Goal: Use online tool/utility: Utilize a website feature to perform a specific function

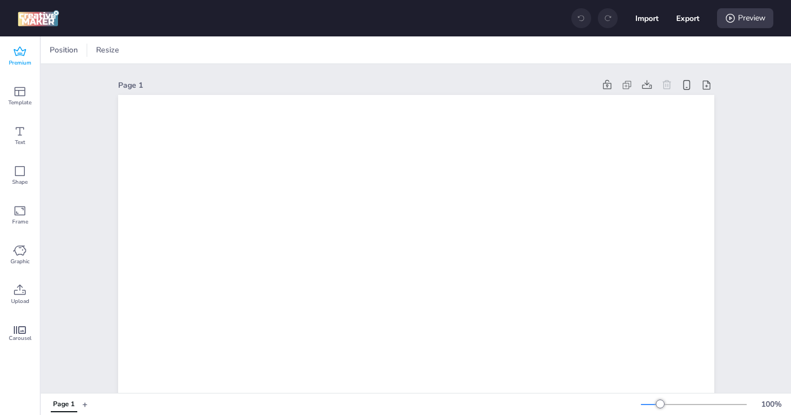
click at [22, 47] on icon at bounding box center [19, 51] width 13 height 13
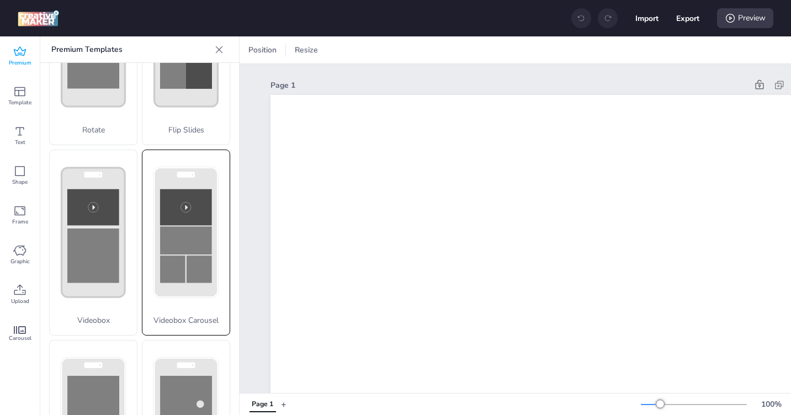
scroll to position [308, 0]
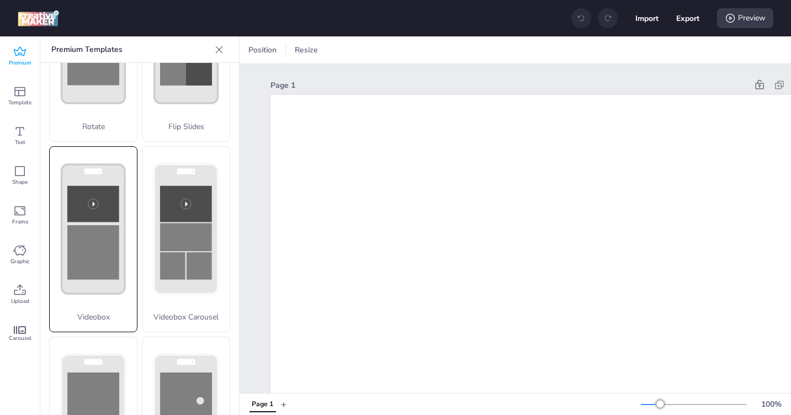
click at [103, 227] on rect at bounding box center [93, 252] width 52 height 55
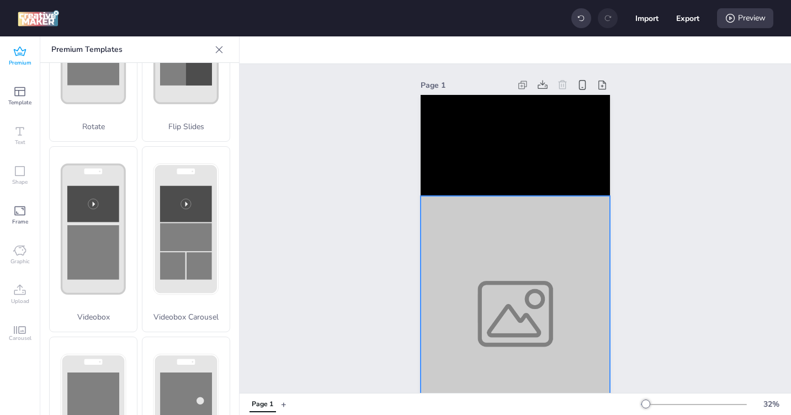
click at [481, 290] on div at bounding box center [515, 314] width 189 height 236
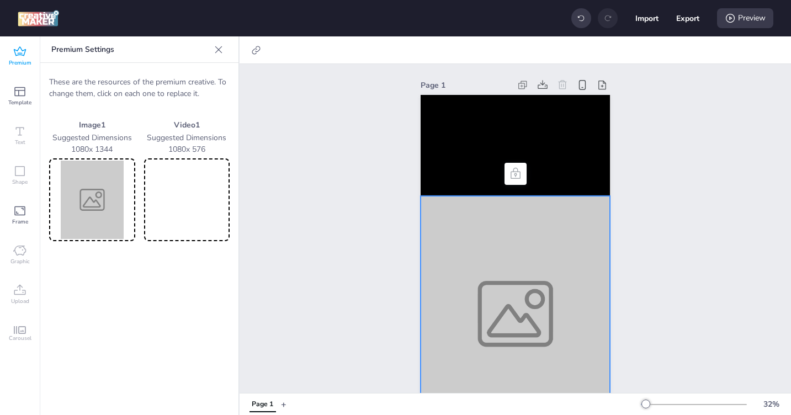
click at [81, 218] on img at bounding box center [92, 200] width 82 height 78
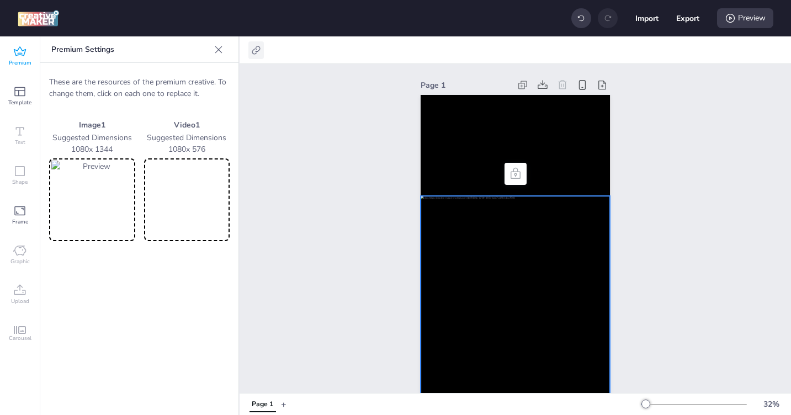
click at [255, 51] on icon at bounding box center [256, 50] width 11 height 11
click at [170, 78] on span "Activate hyperlink" at bounding box center [184, 78] width 61 height 12
click at [147, 79] on input "Activate hyperlink" at bounding box center [143, 82] width 7 height 7
checkbox input "true"
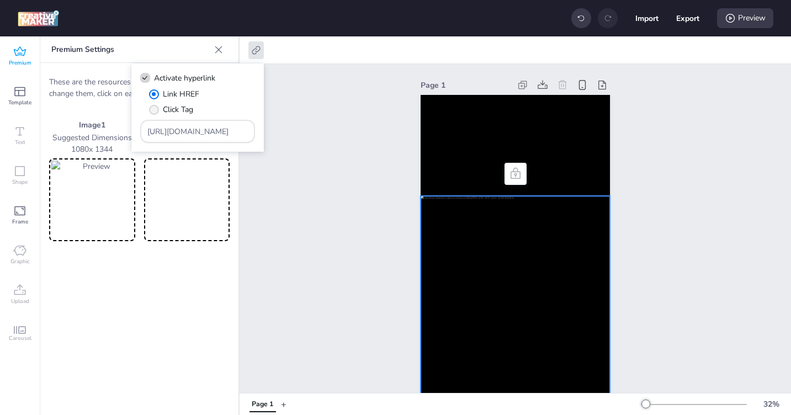
click at [154, 111] on span "" at bounding box center [154, 110] width 10 height 10
click at [154, 111] on input "Click Tag" at bounding box center [152, 113] width 7 height 7
radio input "true"
click at [152, 94] on span "" at bounding box center [153, 93] width 9 height 9
click at [152, 95] on input "Link HREF" at bounding box center [152, 98] width 7 height 7
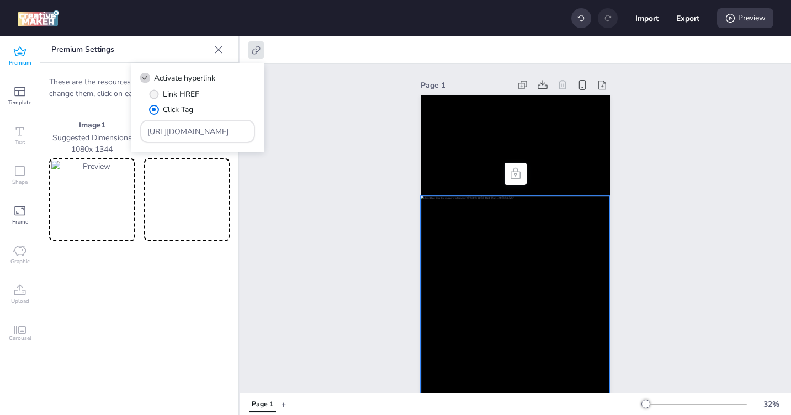
radio input "true"
click at [216, 95] on div "Link HREF Click Tag" at bounding box center [202, 101] width 106 height 27
click at [192, 130] on input "https://wortise.com" at bounding box center [197, 132] width 101 height 12
click at [172, 130] on input "https://wortise.com" at bounding box center [197, 132] width 101 height 12
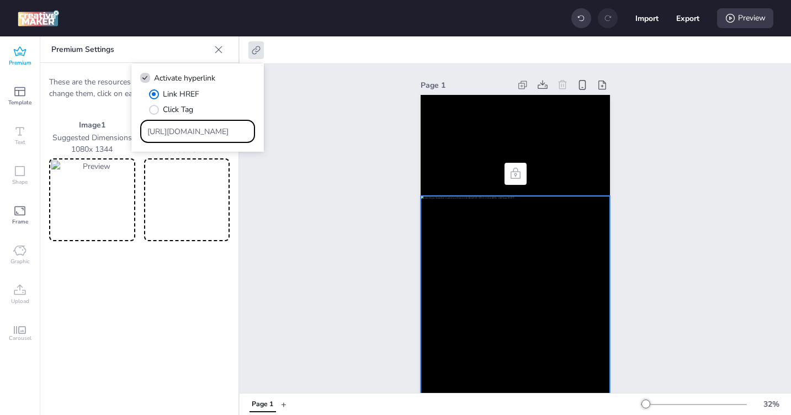
click at [172, 130] on input "https://wortise.com" at bounding box center [197, 132] width 101 height 12
paste input "https://latam.vantagemarkets.com/es/open-live-account/?utm_source=tmbtag31&utm_…"
type input "https://latam.vantagemarkets.com/es/open-live-account/?utm_source=tmbtag31&utm_…"
click at [472, 114] on video at bounding box center [515, 145] width 189 height 101
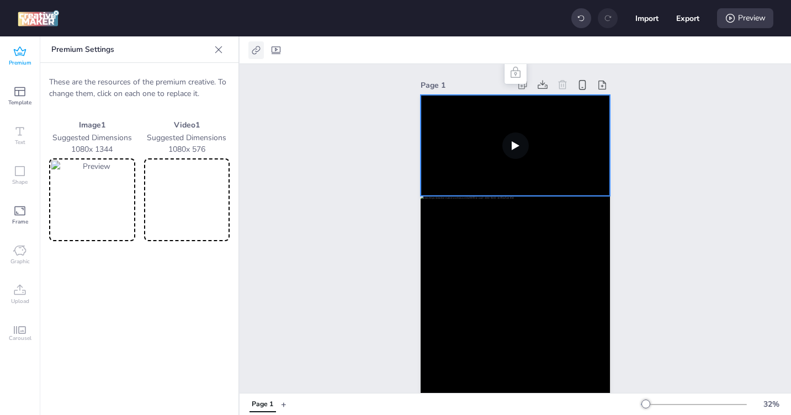
click at [260, 52] on icon at bounding box center [256, 50] width 11 height 11
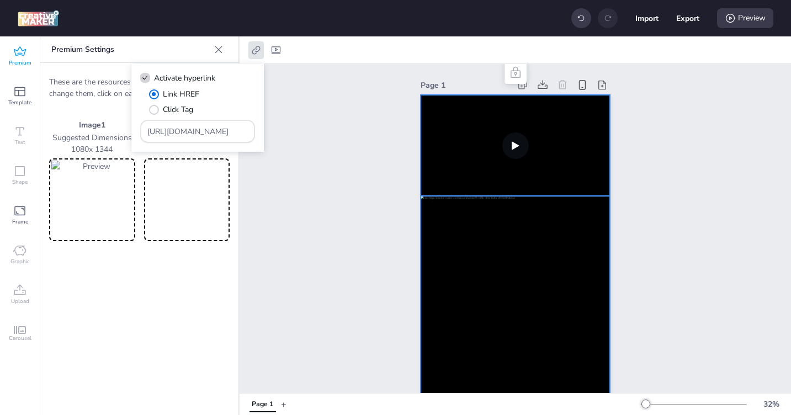
click at [467, 245] on div at bounding box center [515, 314] width 189 height 236
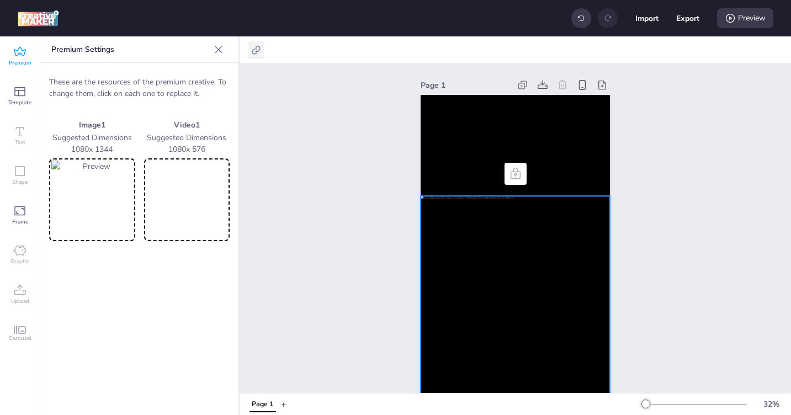
click at [256, 52] on icon at bounding box center [256, 50] width 11 height 11
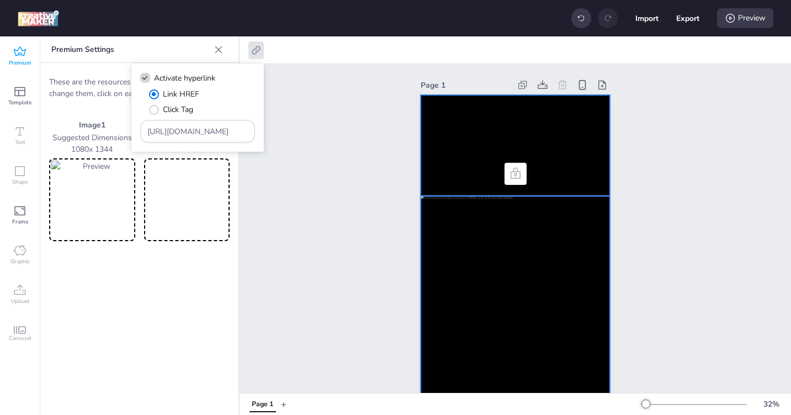
click at [455, 154] on video at bounding box center [515, 145] width 189 height 101
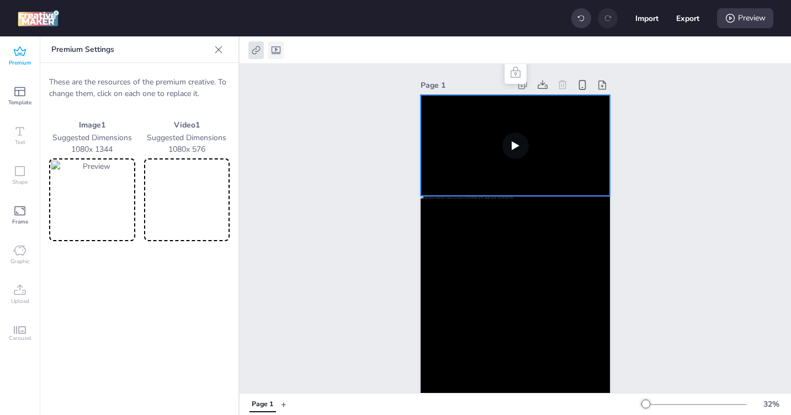
click at [283, 49] on div at bounding box center [275, 50] width 15 height 18
select select "contain"
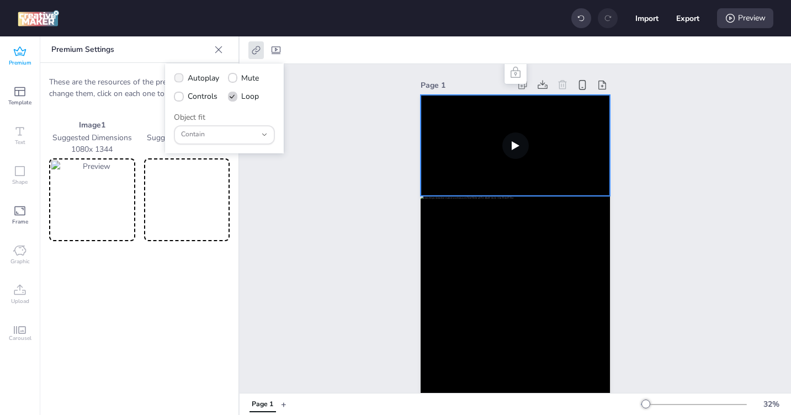
click at [176, 77] on icon at bounding box center [178, 78] width 7 height 6
click at [176, 79] on input "Autoplay" at bounding box center [176, 82] width 7 height 7
checkbox input "true"
click at [177, 95] on icon at bounding box center [178, 97] width 7 height 6
click at [177, 97] on input "Controls" at bounding box center [176, 100] width 7 height 7
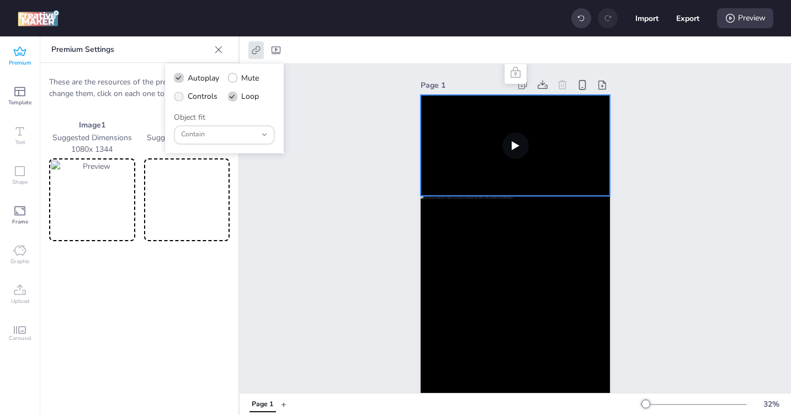
checkbox input "true"
click at [183, 212] on video at bounding box center [187, 200] width 82 height 78
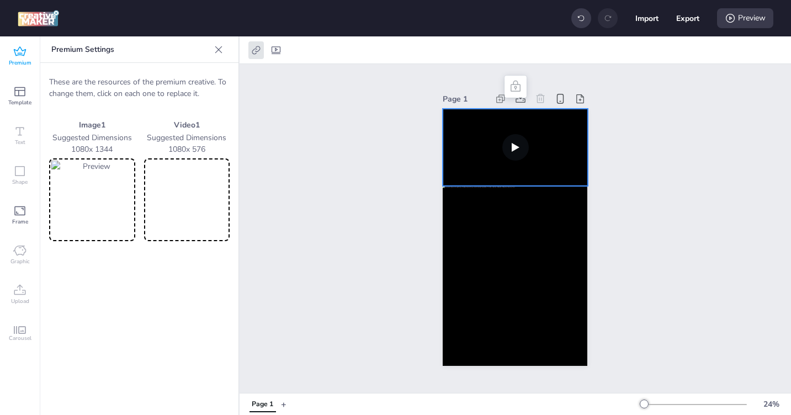
click at [515, 145] on video at bounding box center [515, 147] width 145 height 77
click at [414, 96] on div "Page 1" at bounding box center [515, 229] width 207 height 302
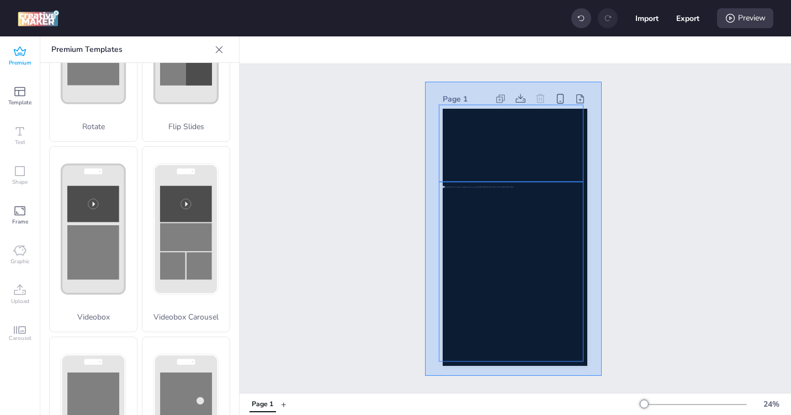
drag, startPoint x: 425, startPoint y: 81, endPoint x: 602, endPoint y: 376, distance: 343.8
click at [602, 376] on div "Page 1" at bounding box center [516, 228] width 552 height 329
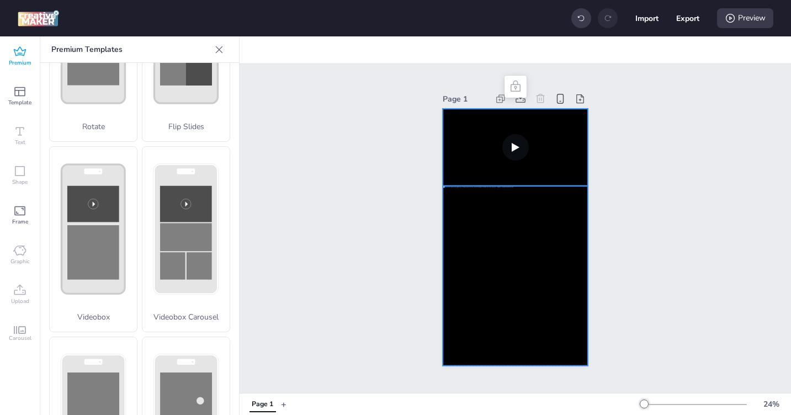
click at [509, 85] on icon at bounding box center [515, 86] width 13 height 13
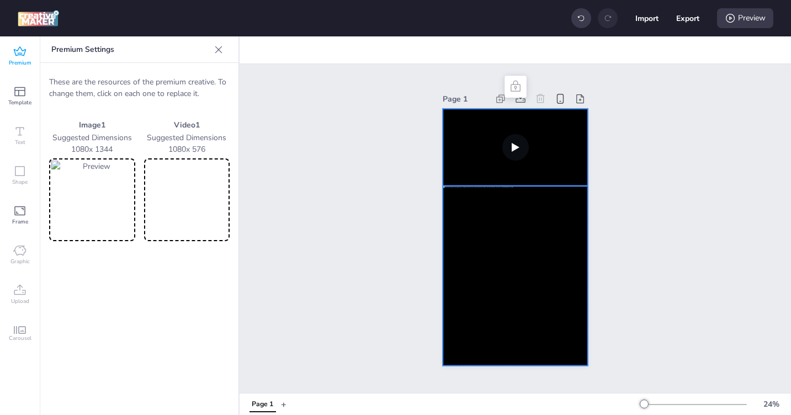
click at [515, 83] on icon at bounding box center [515, 86] width 13 height 13
click at [290, 215] on div "Page 1" at bounding box center [516, 228] width 552 height 329
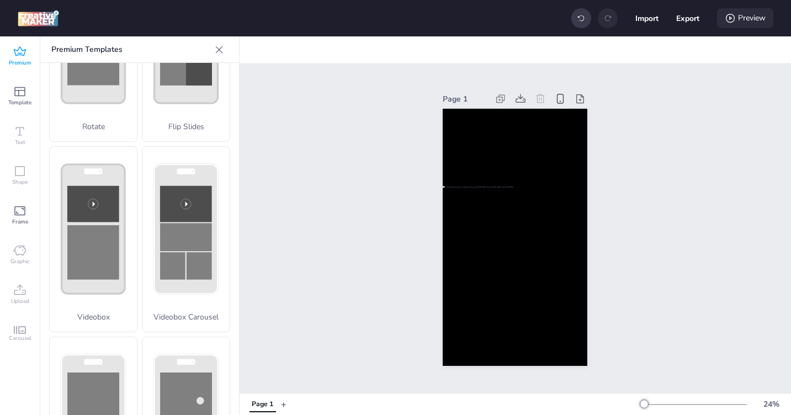
click at [743, 24] on div "Preview" at bounding box center [745, 18] width 56 height 20
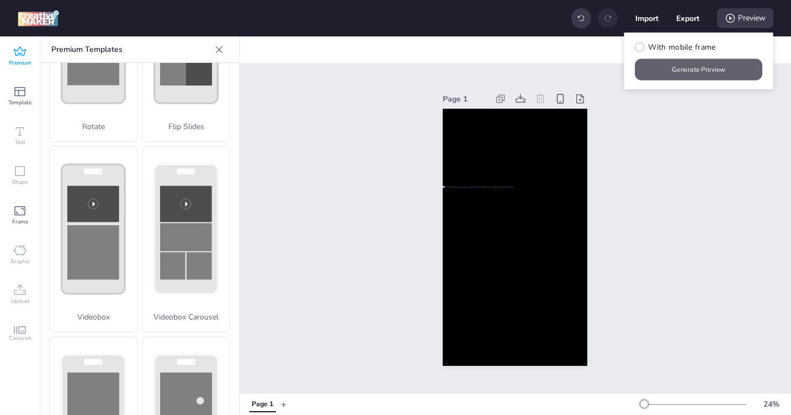
click at [711, 68] on button "Generate Preview" at bounding box center [700, 70] width 128 height 22
click at [683, 22] on button "Export" at bounding box center [688, 18] width 23 height 23
select select "html"
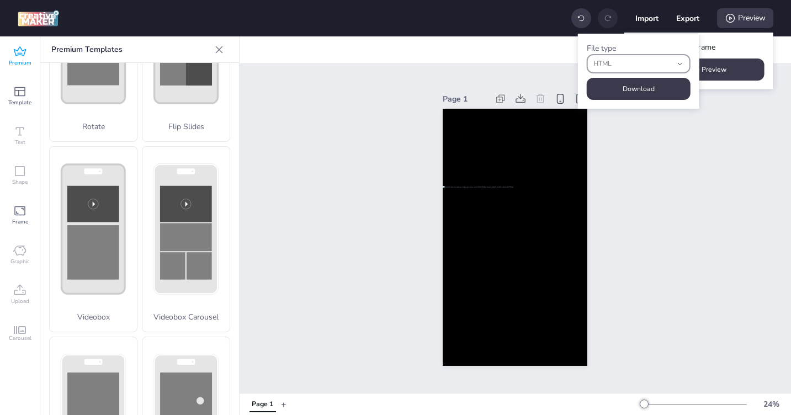
click at [639, 65] on span "HTML" at bounding box center [633, 64] width 78 height 10
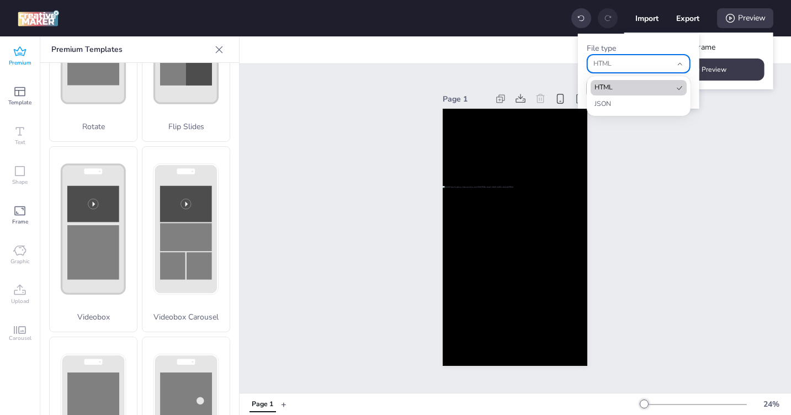
click at [631, 86] on span "HTML" at bounding box center [634, 88] width 79 height 10
select select
click at [643, 71] on div "fileType" at bounding box center [633, 63] width 78 height 17
click at [639, 85] on span "HTML" at bounding box center [634, 88] width 79 height 10
type input "html"
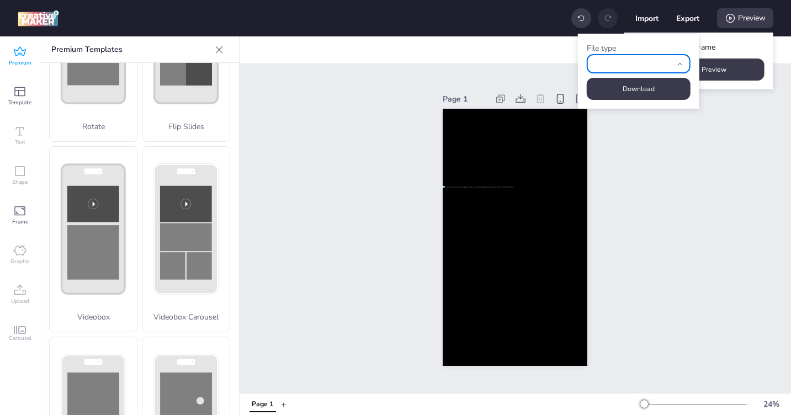
select select "html"
click at [639, 91] on button "Download" at bounding box center [639, 89] width 101 height 22
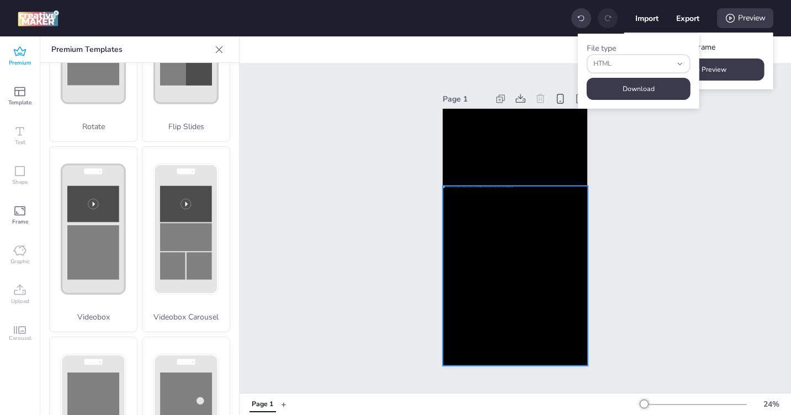
click at [485, 257] on div at bounding box center [515, 276] width 145 height 180
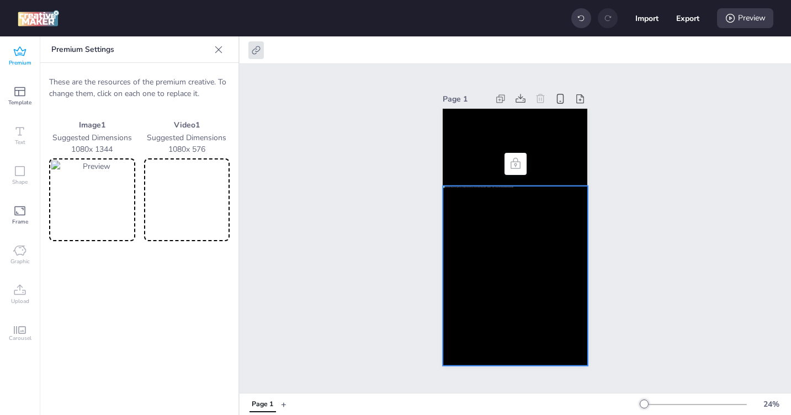
click at [88, 206] on img at bounding box center [92, 200] width 82 height 78
click at [215, 198] on video at bounding box center [187, 200] width 82 height 78
click at [519, 274] on div at bounding box center [515, 276] width 145 height 180
click at [87, 207] on img at bounding box center [92, 200] width 82 height 78
click at [256, 51] on icon at bounding box center [256, 50] width 8 height 8
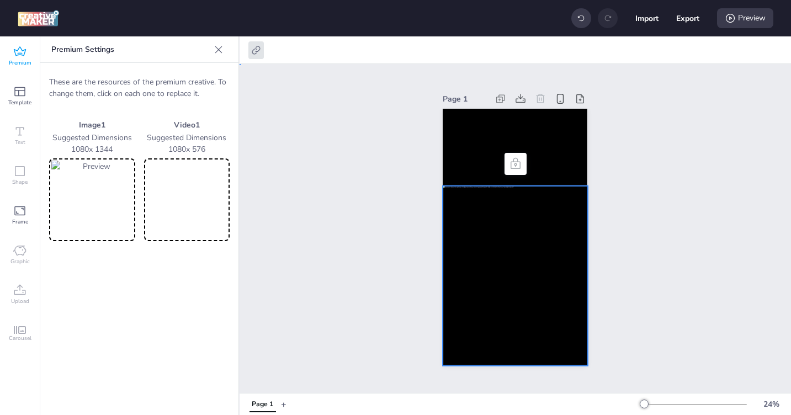
click at [328, 148] on div "Page 1" at bounding box center [516, 228] width 552 height 329
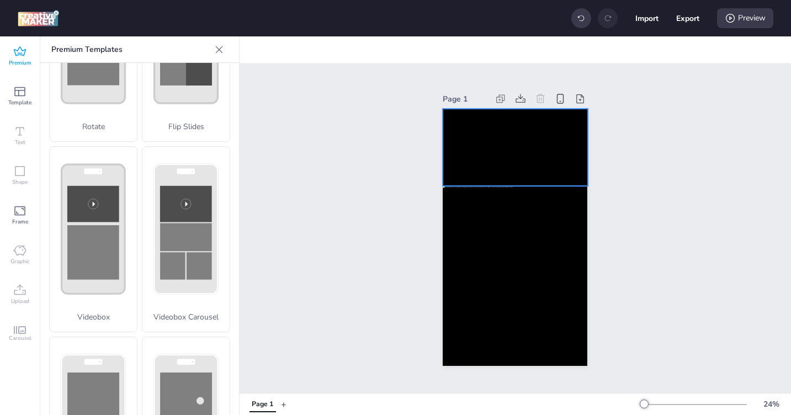
click at [479, 147] on video at bounding box center [515, 147] width 145 height 77
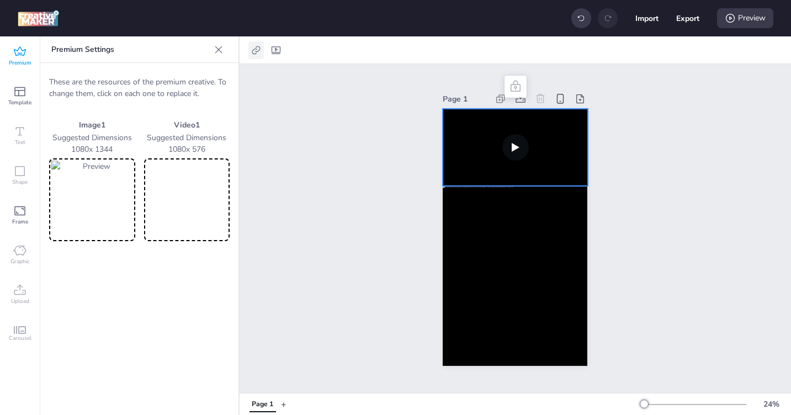
click at [255, 56] on div at bounding box center [256, 50] width 15 height 18
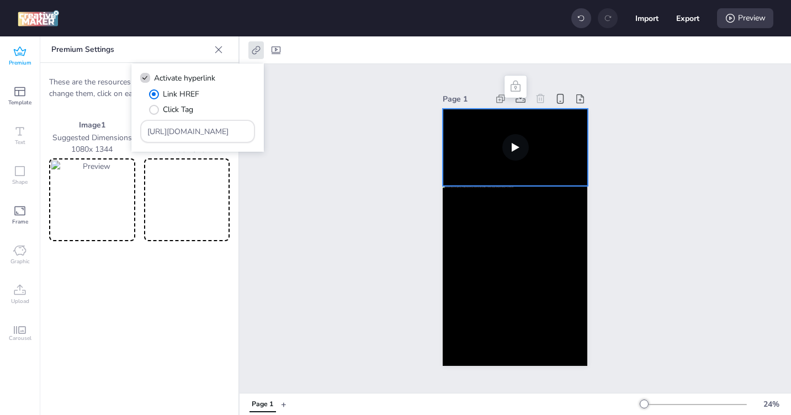
click at [338, 145] on div "Page 1" at bounding box center [516, 228] width 552 height 329
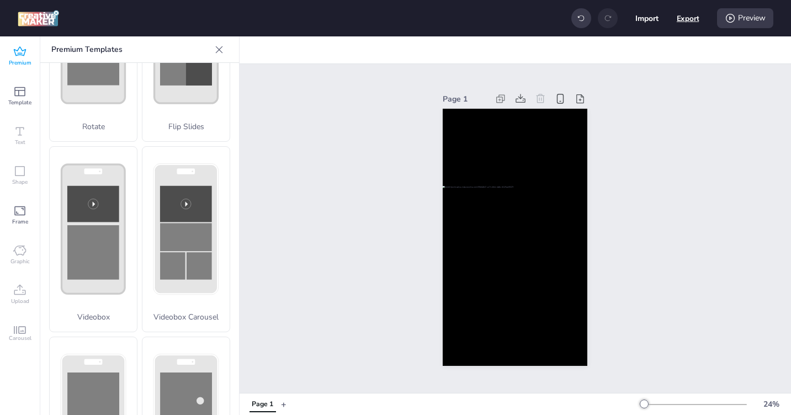
click at [687, 17] on button "Export" at bounding box center [688, 18] width 23 height 23
select select "html"
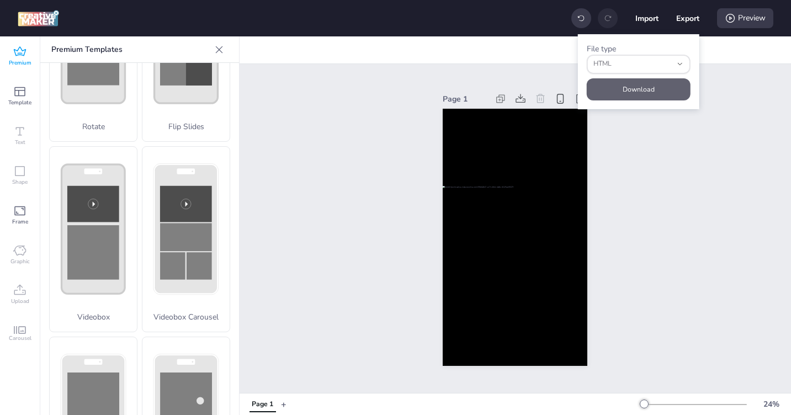
click at [647, 86] on button "Download" at bounding box center [639, 89] width 104 height 22
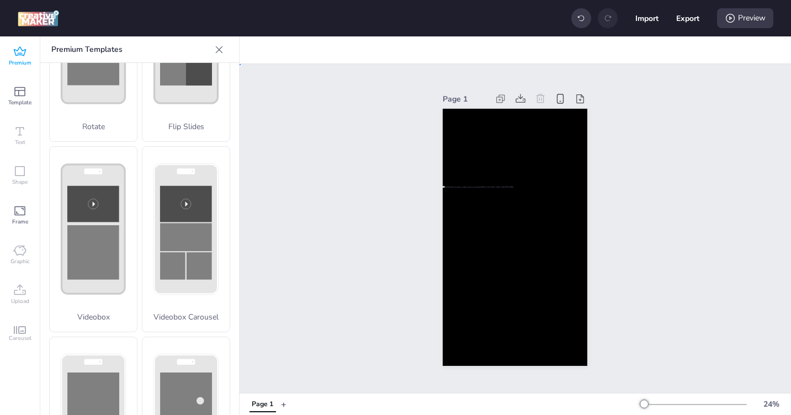
click at [654, 187] on div "Page 1" at bounding box center [516, 228] width 552 height 329
click at [695, 20] on button "Export" at bounding box center [688, 18] width 23 height 23
select select "html"
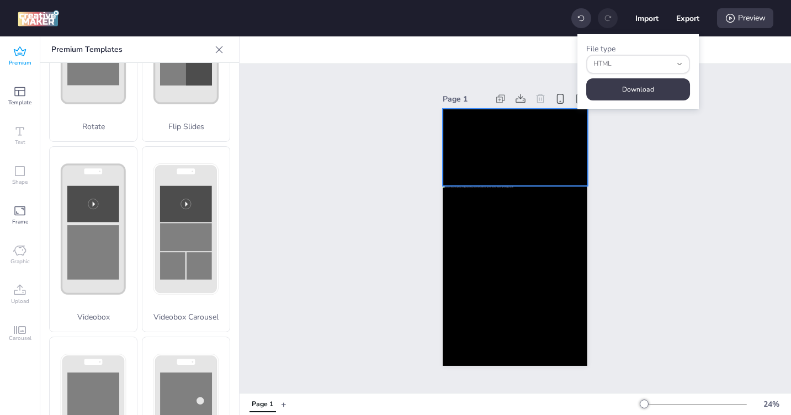
click at [472, 126] on video at bounding box center [515, 147] width 145 height 77
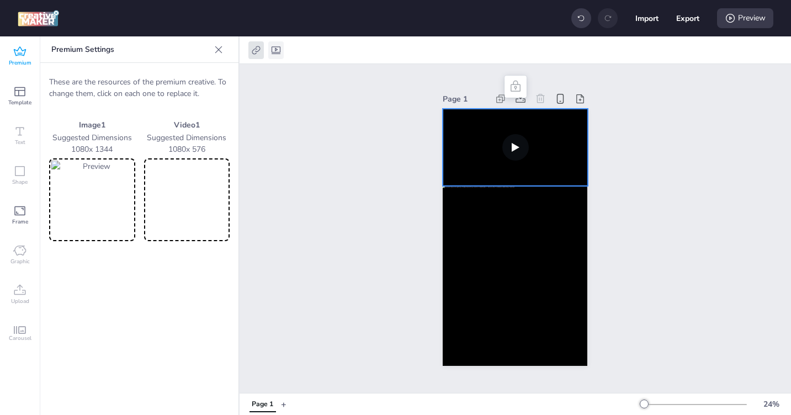
click at [283, 53] on div at bounding box center [275, 50] width 15 height 18
select select "contain"
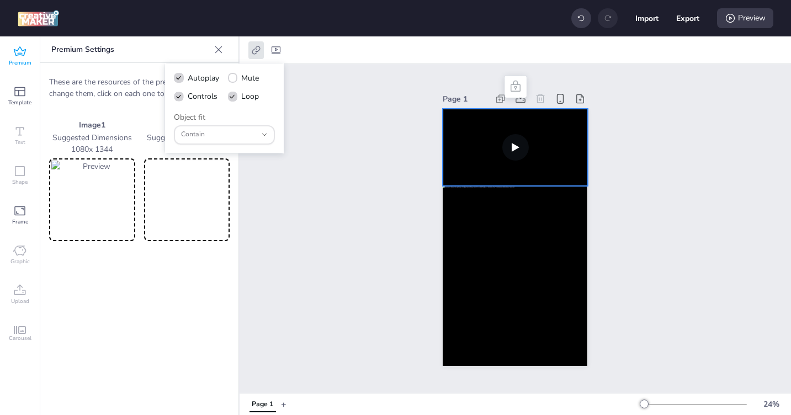
click at [183, 98] on span at bounding box center [178, 96] width 9 height 9
click at [181, 98] on input "Controls" at bounding box center [176, 100] width 7 height 7
checkbox input "false"
click at [179, 80] on icon at bounding box center [179, 78] width 8 height 6
click at [179, 80] on input "Autoplay" at bounding box center [176, 82] width 7 height 7
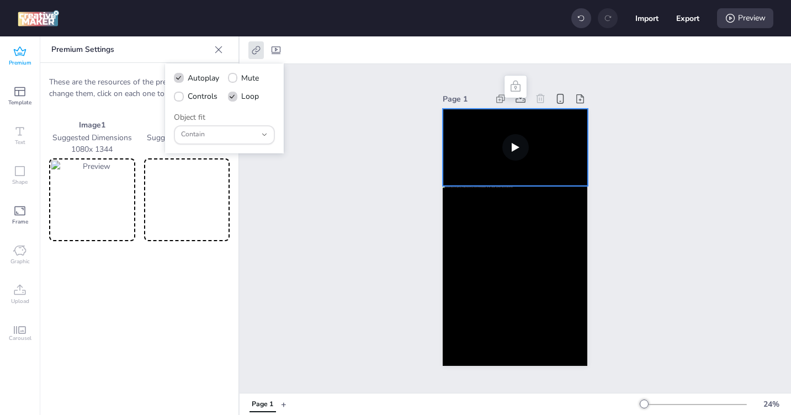
checkbox input "false"
click at [176, 92] on span at bounding box center [179, 97] width 10 height 10
click at [176, 97] on input "Controls" at bounding box center [176, 100] width 7 height 7
checkbox input "true"
click at [234, 99] on icon at bounding box center [232, 97] width 7 height 6
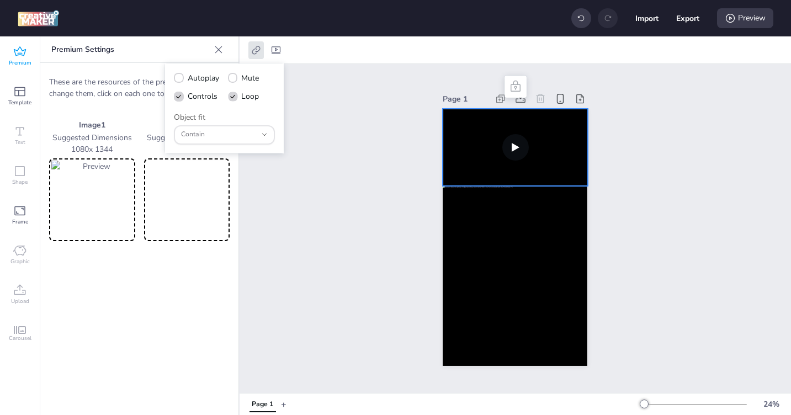
click at [234, 99] on input "Loop" at bounding box center [231, 100] width 7 height 7
checkbox input "false"
click at [179, 96] on icon at bounding box center [178, 97] width 7 height 6
click at [179, 97] on input "Controls" at bounding box center [176, 100] width 7 height 7
checkbox input "false"
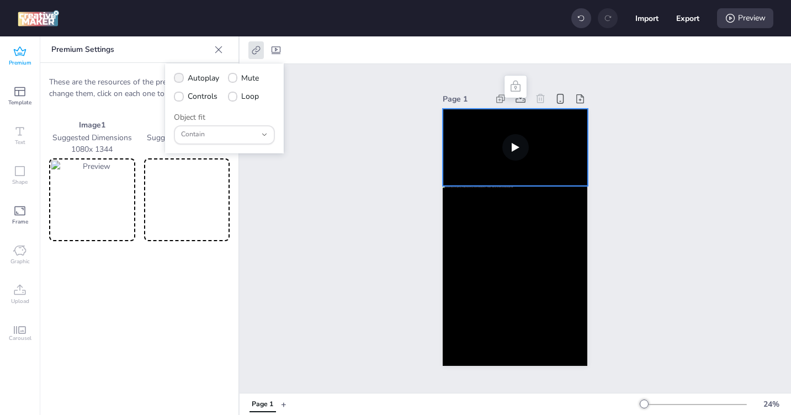
click at [178, 80] on icon at bounding box center [179, 78] width 8 height 6
click at [178, 80] on input "Autoplay" at bounding box center [176, 82] width 7 height 7
checkbox input "true"
click at [177, 94] on icon at bounding box center [178, 97] width 7 height 6
click at [177, 97] on input "Controls" at bounding box center [176, 100] width 7 height 7
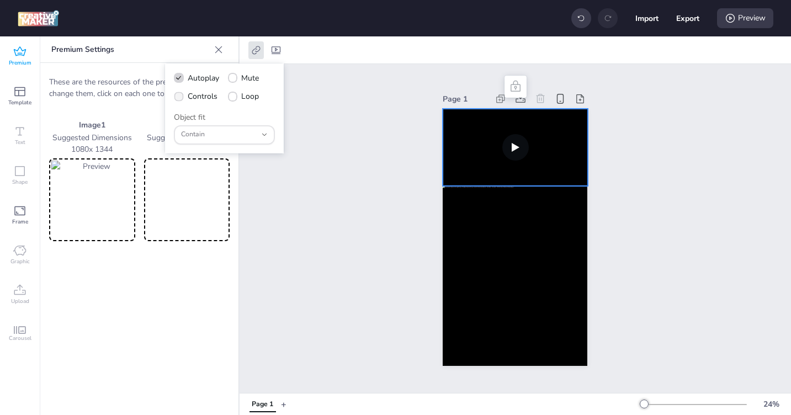
checkbox input "true"
click at [244, 98] on span "Loop" at bounding box center [250, 97] width 18 height 12
click at [235, 98] on input "Loop" at bounding box center [231, 100] width 7 height 7
checkbox input "true"
click at [319, 244] on div "Page 1" at bounding box center [516, 228] width 552 height 329
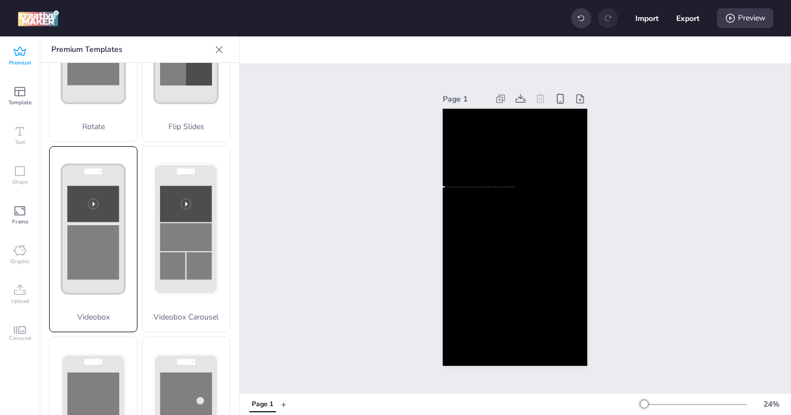
click at [88, 247] on rect at bounding box center [93, 252] width 52 height 55
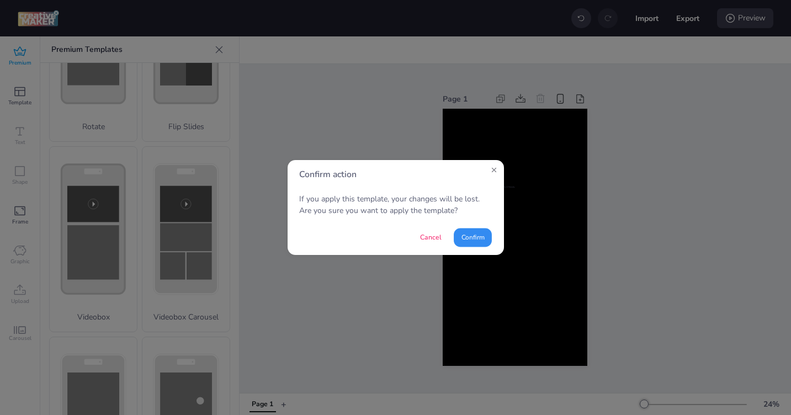
click at [478, 237] on button "Confirm" at bounding box center [473, 237] width 38 height 19
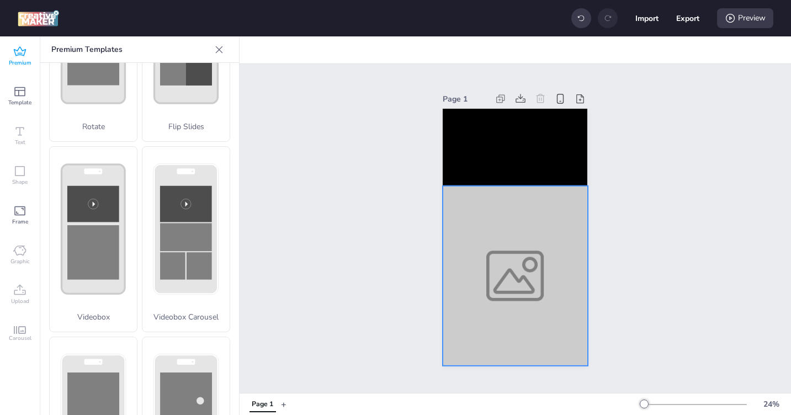
click at [520, 239] on div at bounding box center [515, 276] width 145 height 180
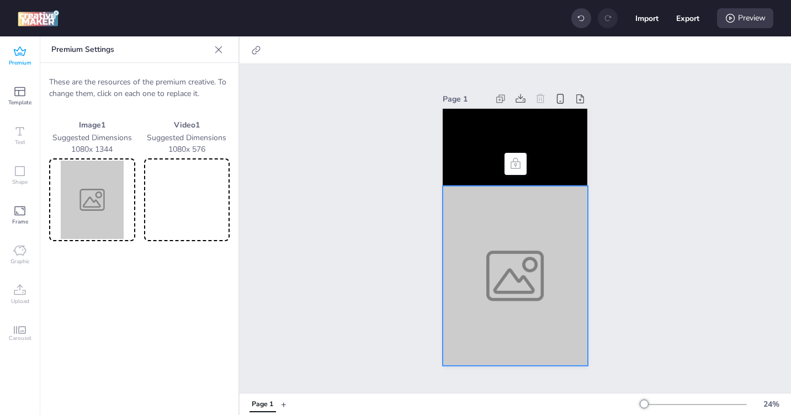
click at [85, 206] on img at bounding box center [92, 200] width 82 height 78
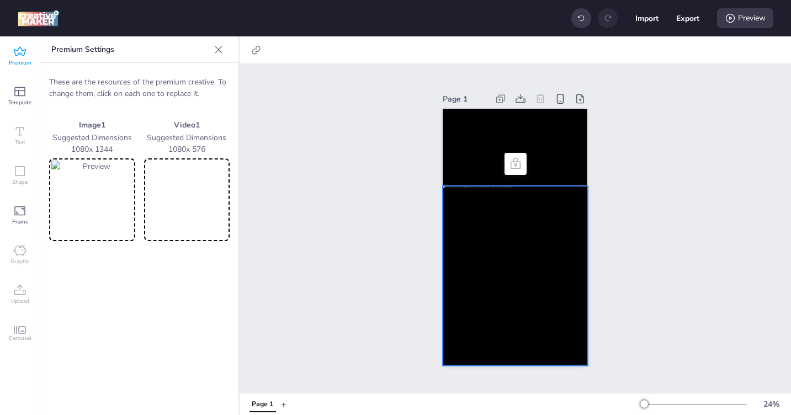
click at [194, 194] on video at bounding box center [187, 200] width 82 height 78
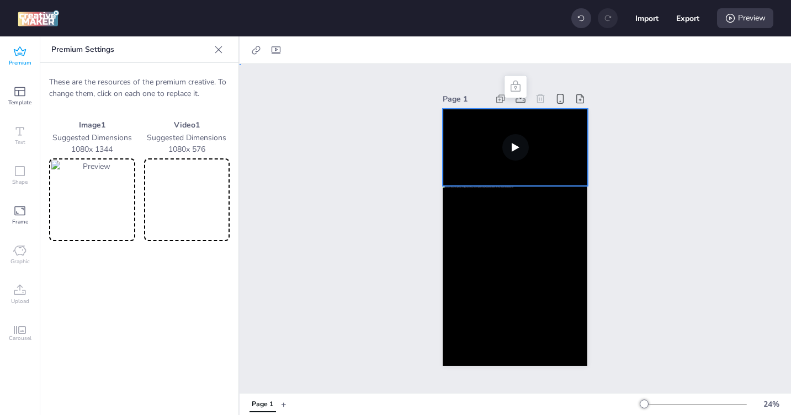
click at [466, 125] on video at bounding box center [515, 147] width 145 height 77
click at [275, 51] on icon at bounding box center [276, 50] width 11 height 11
select select "contain"
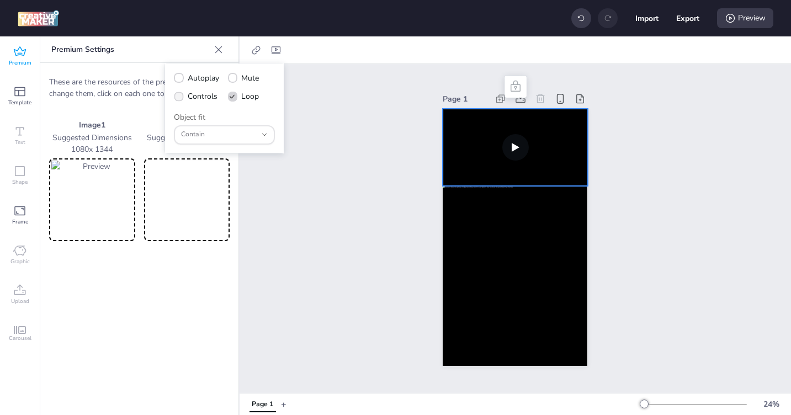
click at [182, 99] on span at bounding box center [178, 96] width 9 height 9
click at [181, 99] on input "Controls" at bounding box center [176, 100] width 7 height 7
checkbox input "true"
click at [179, 78] on icon at bounding box center [179, 78] width 8 height 6
click at [179, 79] on input "Autoplay" at bounding box center [176, 82] width 7 height 7
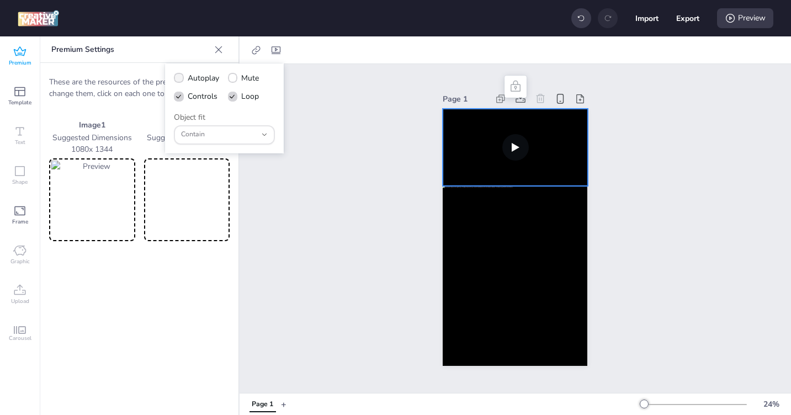
checkbox input "true"
click at [226, 135] on span "Contain" at bounding box center [219, 135] width 76 height 10
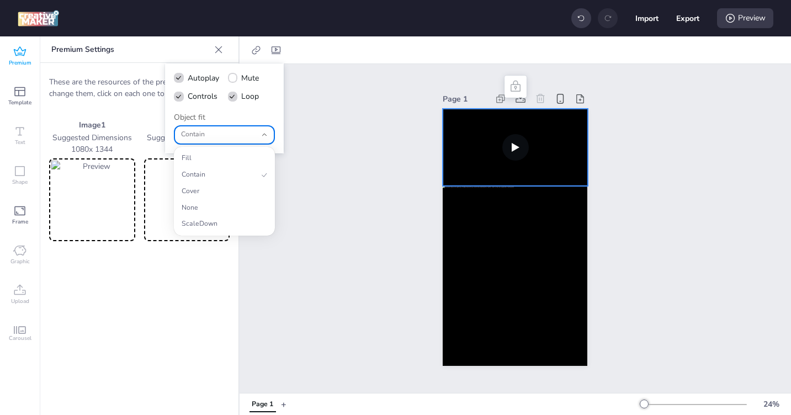
click at [357, 168] on div "Page 1" at bounding box center [516, 228] width 552 height 329
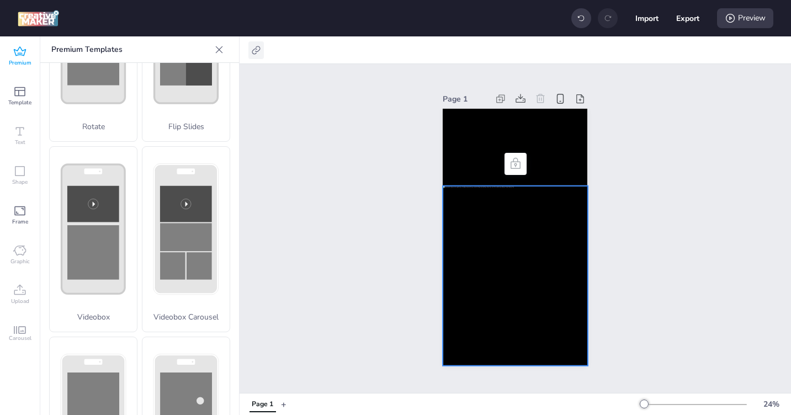
click at [256, 51] on icon at bounding box center [256, 50] width 8 height 8
click at [149, 78] on span at bounding box center [145, 78] width 10 height 10
click at [147, 79] on input "Activate hyperlink" at bounding box center [143, 82] width 7 height 7
checkbox input "true"
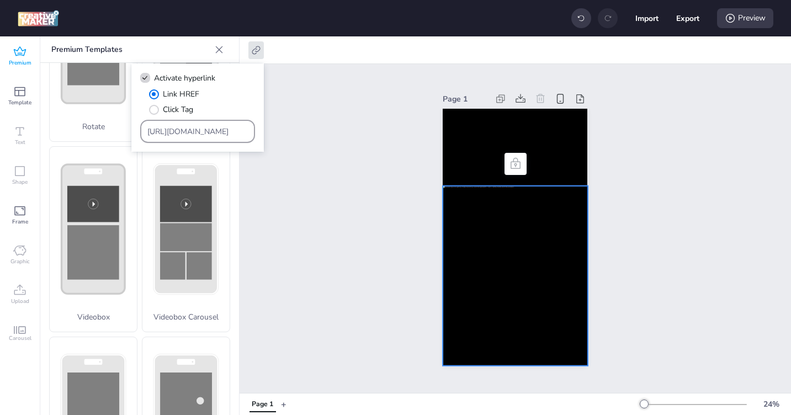
click at [188, 135] on input "https://wortise.com" at bounding box center [197, 132] width 101 height 12
paste input "https://latam.vantagemarkets.com/es/open-live-account/?utm_source=tmbtag31&utm_…"
type input "https://latam.vantagemarkets.com/es/open-live-account/?utm_source=tmbtag31&utm_…"
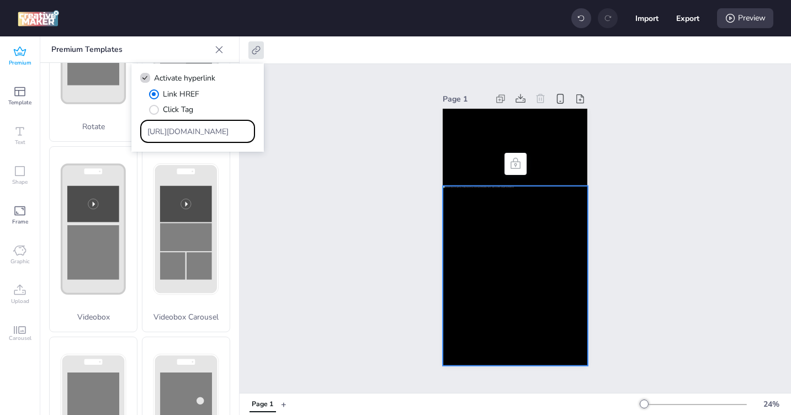
click at [315, 198] on div "Page 1" at bounding box center [516, 228] width 552 height 329
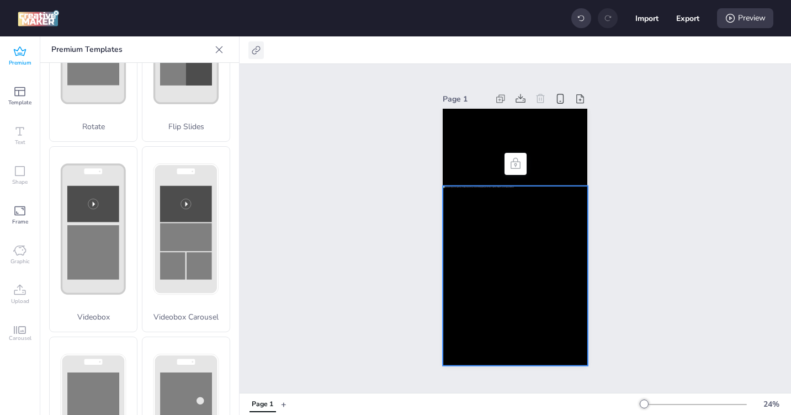
click at [258, 48] on icon at bounding box center [256, 50] width 11 height 11
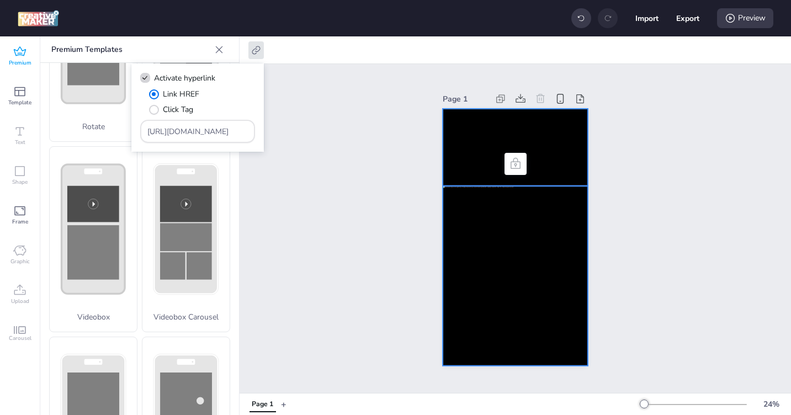
click at [448, 149] on video at bounding box center [515, 147] width 145 height 77
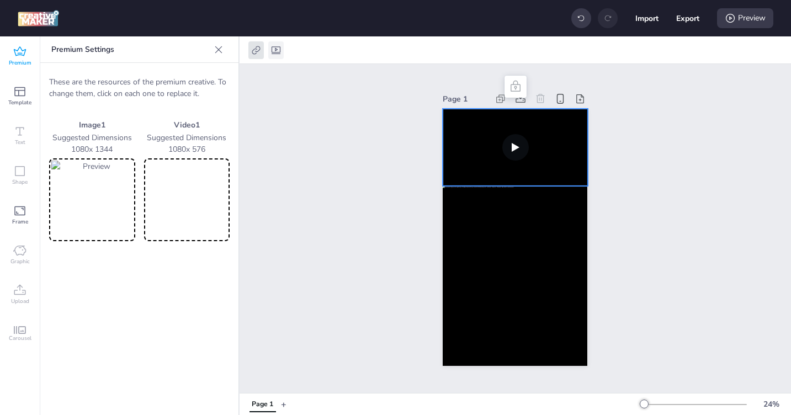
click at [281, 49] on icon at bounding box center [276, 50] width 11 height 11
select select "contain"
drag, startPoint x: 353, startPoint y: 138, endPoint x: 360, endPoint y: 142, distance: 8.4
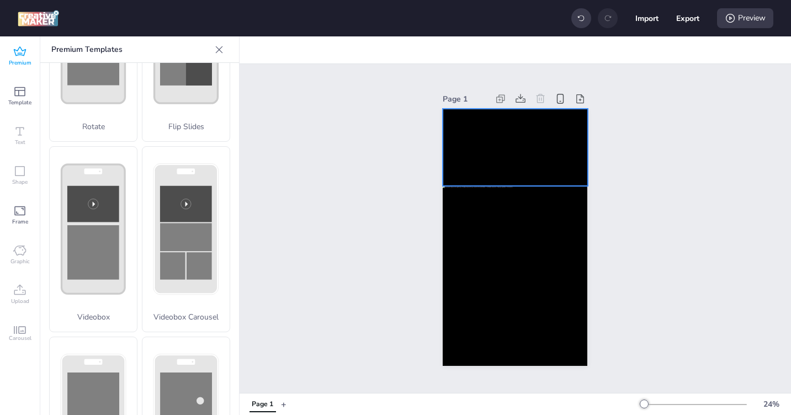
click at [544, 131] on video at bounding box center [515, 147] width 145 height 77
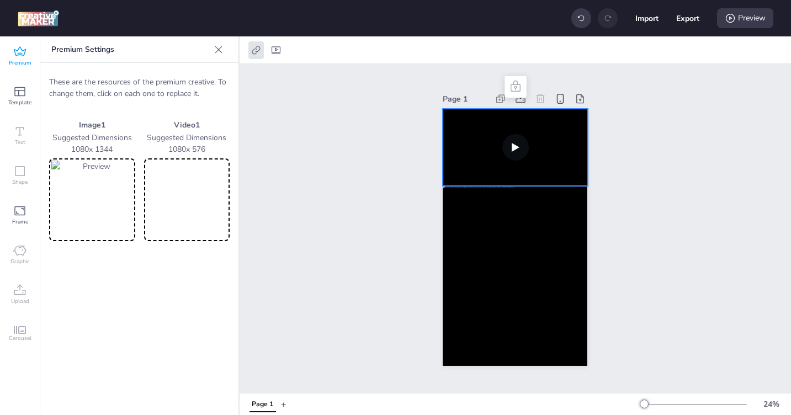
click at [516, 81] on icon at bounding box center [515, 86] width 13 height 13
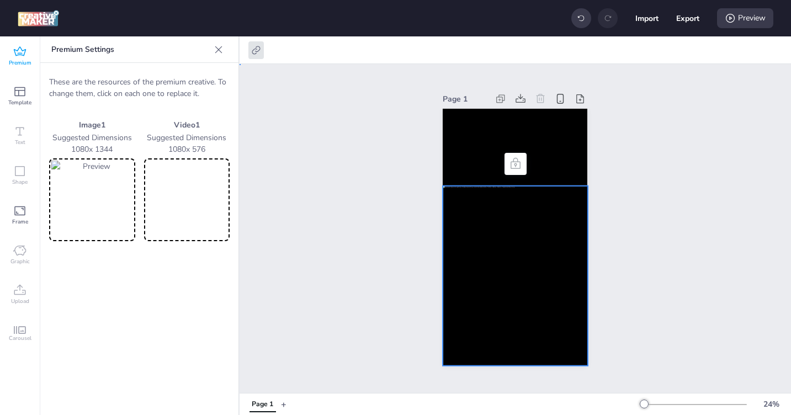
click at [536, 218] on div at bounding box center [515, 276] width 145 height 180
click at [515, 163] on icon at bounding box center [516, 163] width 10 height 11
drag, startPoint x: 405, startPoint y: 71, endPoint x: 634, endPoint y: 299, distance: 323.0
click at [634, 299] on div "Page 1 Page 1 + 24 %" at bounding box center [516, 225] width 552 height 379
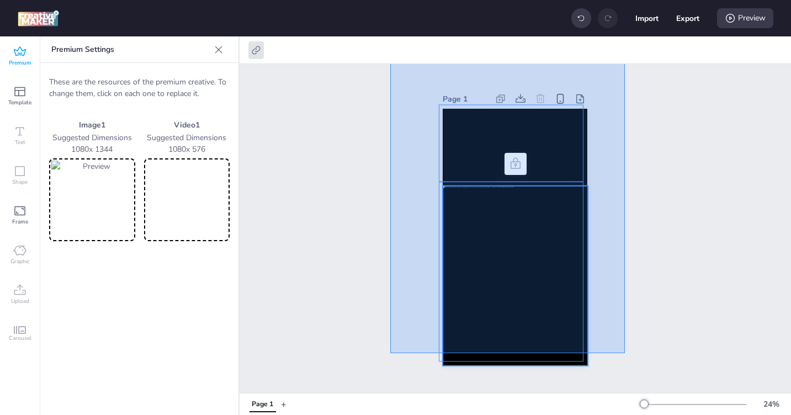
drag, startPoint x: 624, startPoint y: 356, endPoint x: 381, endPoint y: 76, distance: 370.8
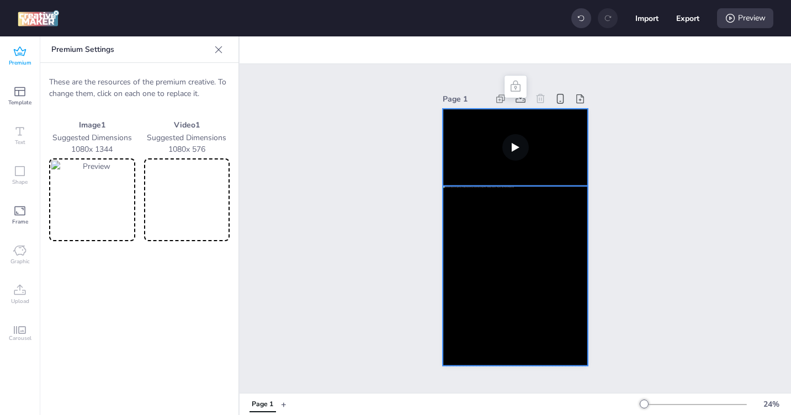
click at [514, 85] on icon at bounding box center [515, 86] width 13 height 13
click at [378, 107] on div "Page 1" at bounding box center [516, 228] width 552 height 329
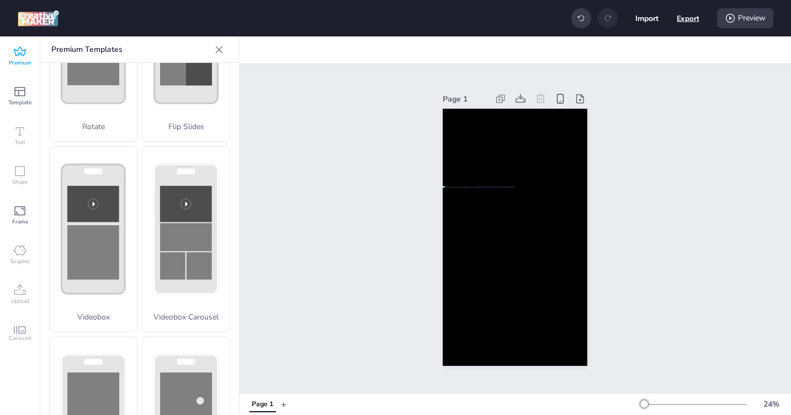
click at [688, 20] on button "Export" at bounding box center [688, 18] width 23 height 23
select select "html"
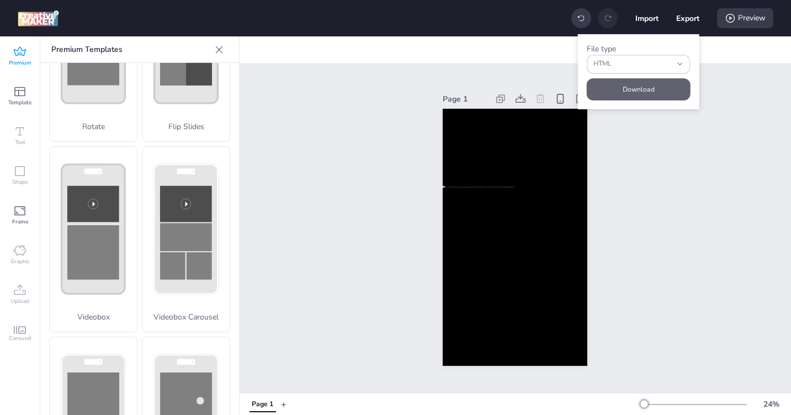
click at [652, 87] on button "Download" at bounding box center [639, 89] width 104 height 22
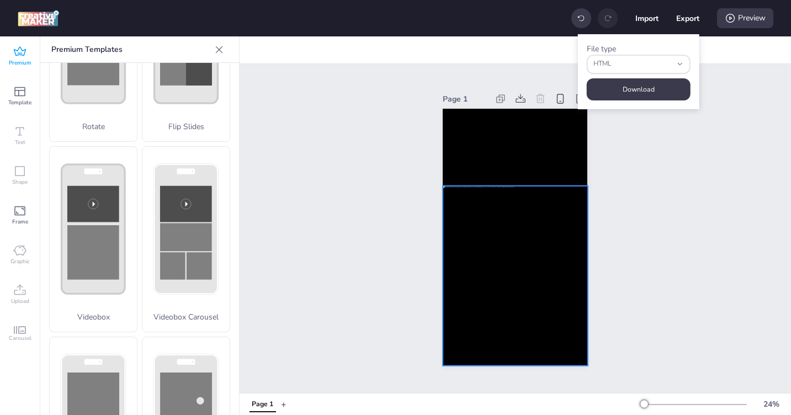
click at [471, 274] on div at bounding box center [515, 276] width 145 height 180
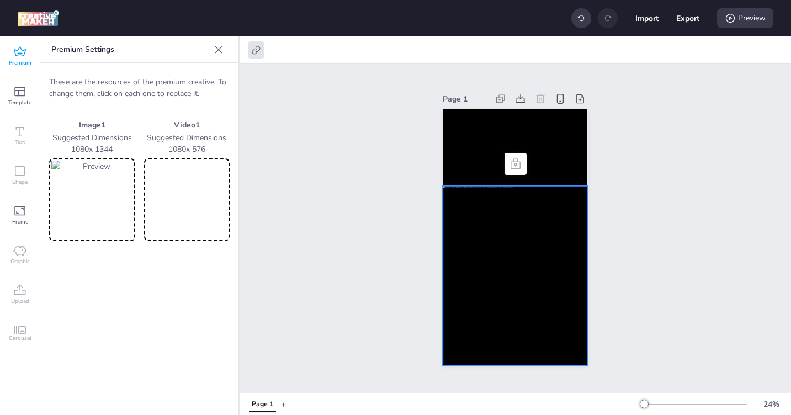
click at [95, 213] on img at bounding box center [92, 200] width 82 height 78
click at [461, 151] on video at bounding box center [515, 147] width 145 height 77
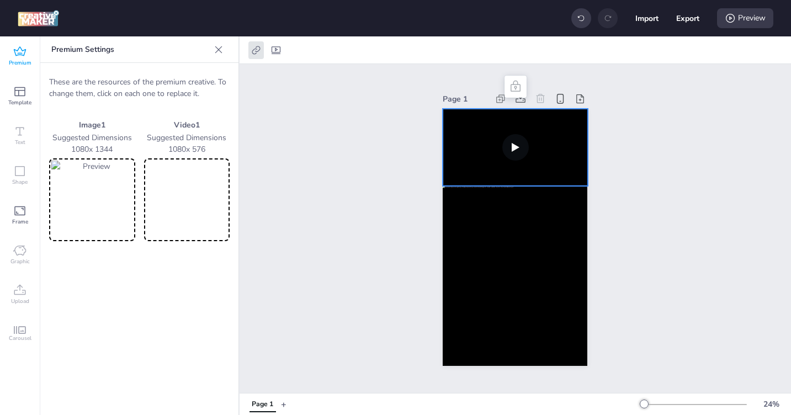
click at [188, 205] on video at bounding box center [187, 200] width 82 height 78
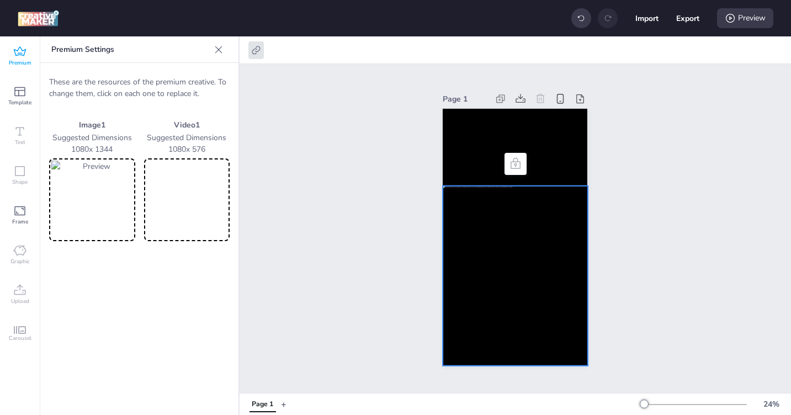
click at [504, 231] on div at bounding box center [515, 276] width 145 height 180
click at [258, 49] on icon at bounding box center [256, 50] width 11 height 11
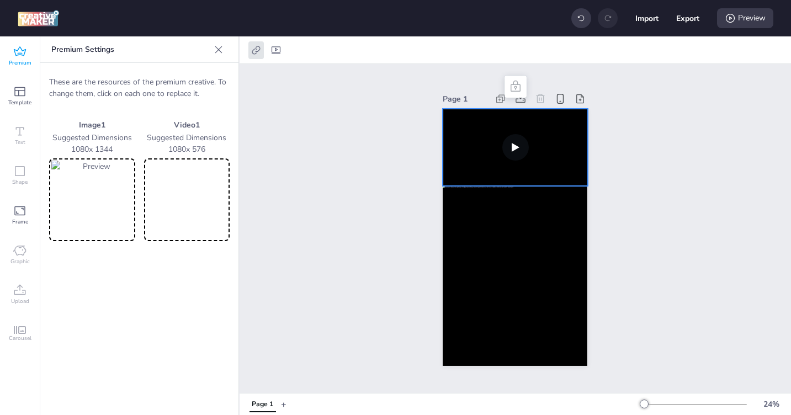
click at [469, 149] on video at bounding box center [515, 147] width 145 height 77
click at [281, 56] on div at bounding box center [275, 50] width 15 height 18
select select "contain"
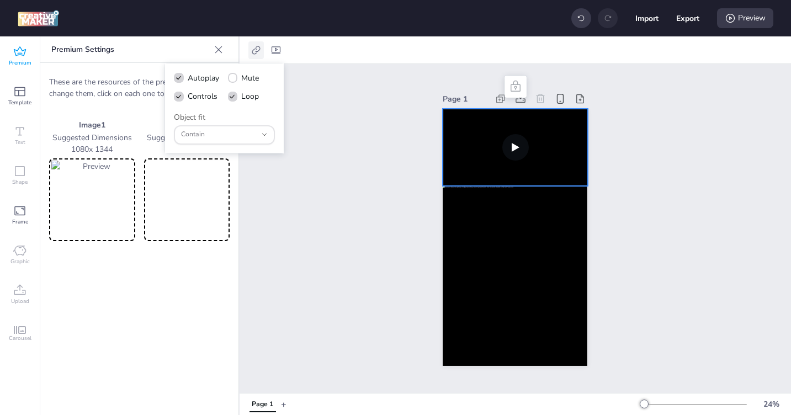
click at [256, 50] on icon at bounding box center [256, 50] width 11 height 11
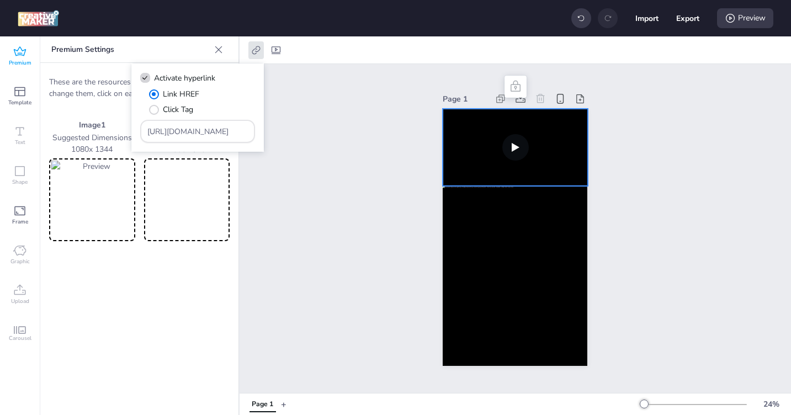
click at [339, 131] on div "Page 1" at bounding box center [516, 228] width 552 height 329
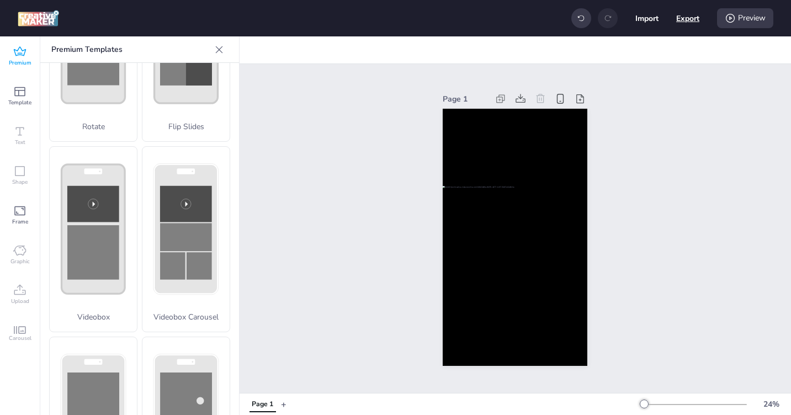
click at [693, 22] on button "Export" at bounding box center [688, 18] width 23 height 23
select select "html"
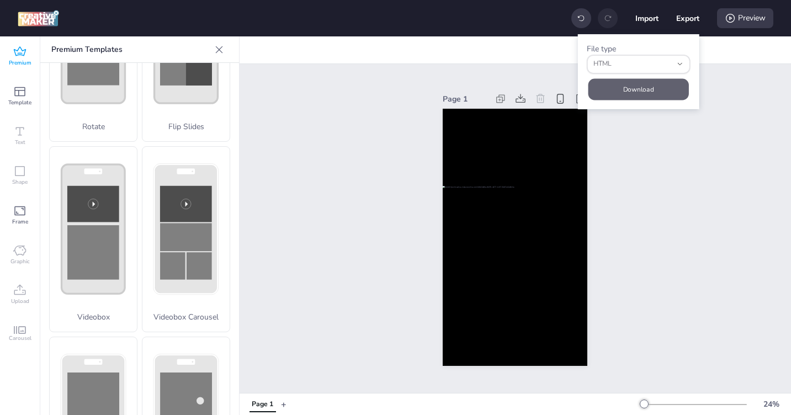
click at [656, 89] on button "Download" at bounding box center [639, 89] width 101 height 22
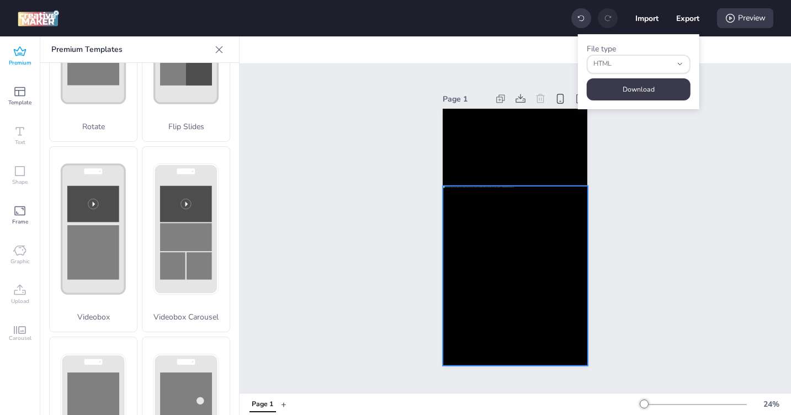
click at [505, 273] on div at bounding box center [515, 276] width 145 height 180
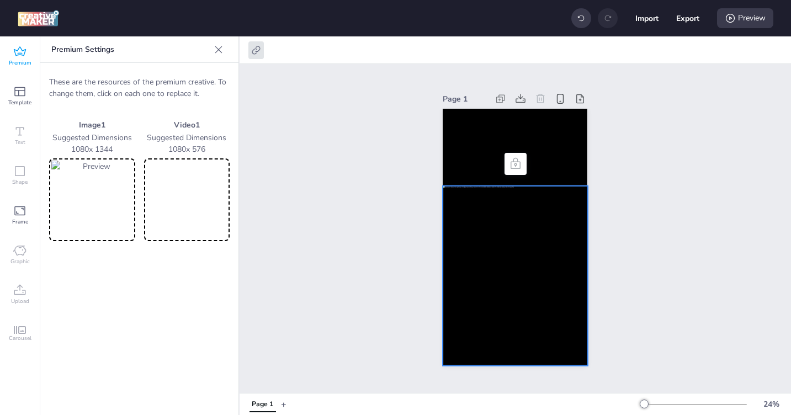
click at [76, 204] on img at bounding box center [92, 200] width 82 height 78
click at [480, 135] on video at bounding box center [515, 147] width 145 height 77
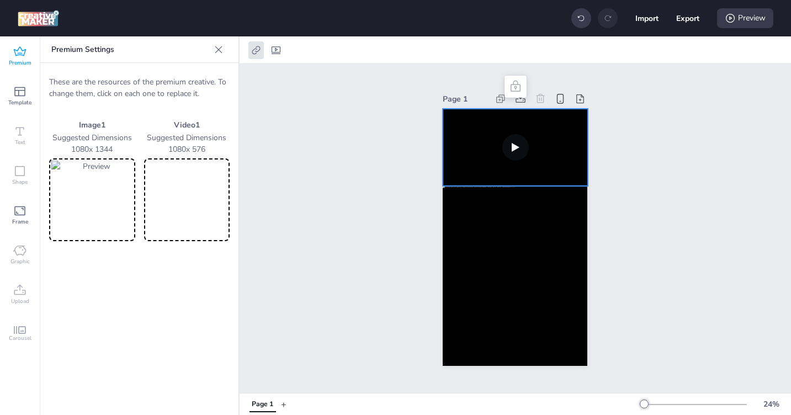
click at [193, 187] on video at bounding box center [187, 200] width 82 height 78
click at [458, 237] on div at bounding box center [515, 276] width 145 height 180
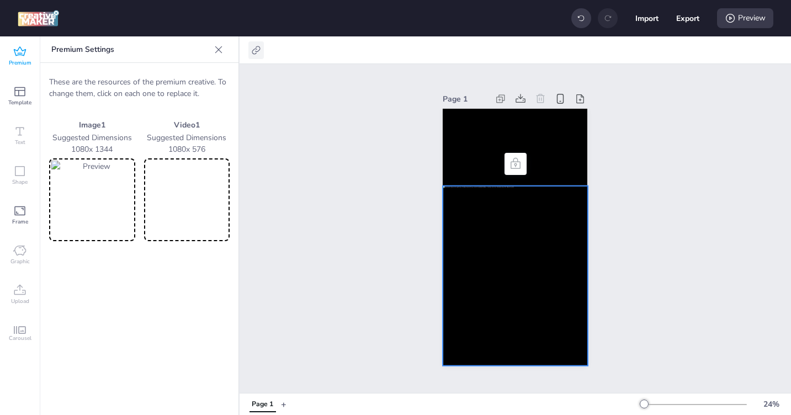
click at [255, 50] on icon at bounding box center [256, 50] width 11 height 11
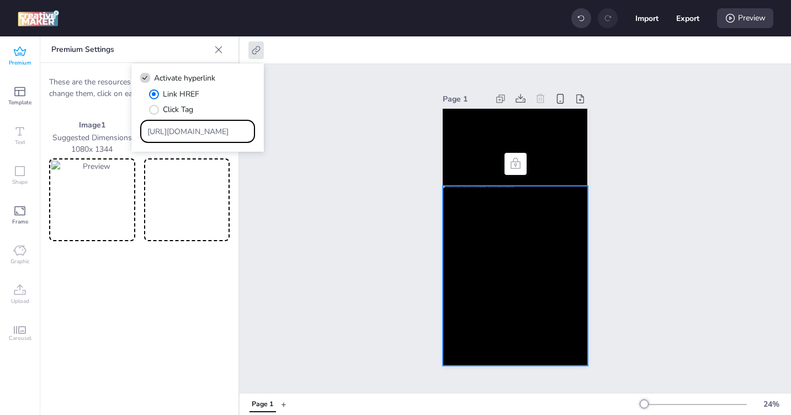
click at [194, 133] on input "https://latam.vantagemarkets.com/es/open-live-account/?utm_source=tmbtag31&utm_…" at bounding box center [197, 132] width 101 height 12
click at [182, 133] on input "Type URL" at bounding box center [197, 132] width 101 height 12
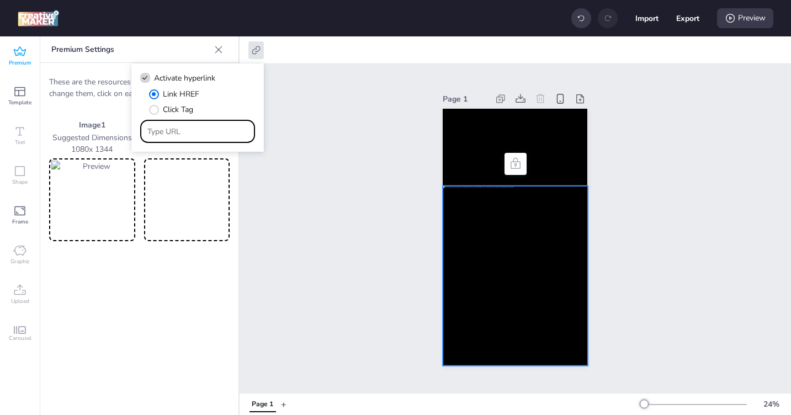
paste input "https://latam.vantagemarkets.com/pt/open-live-account/?utm_source=tmbtag31&utm_…"
type input "https://latam.vantagemarkets.com/pt/open-live-account/?utm_source=tmbtag31&utm_…"
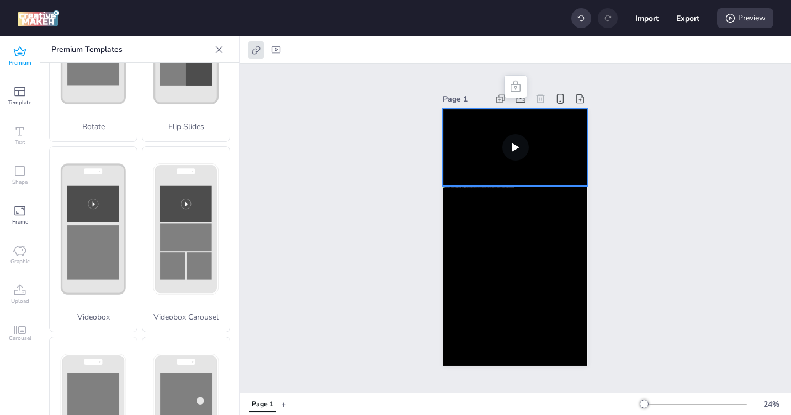
click at [450, 163] on video at bounding box center [515, 147] width 145 height 77
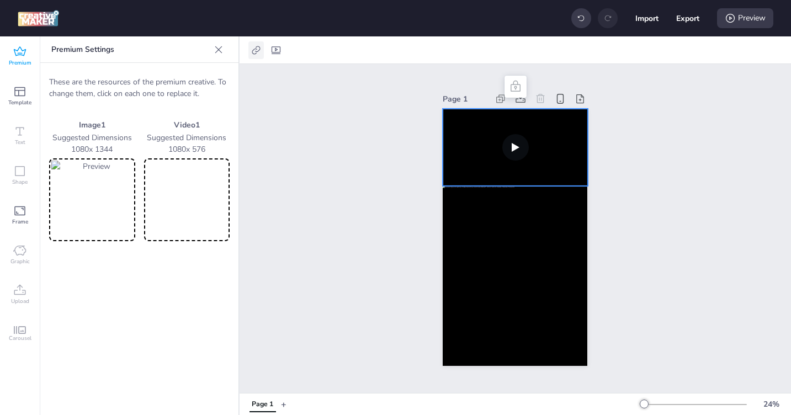
click at [258, 53] on icon at bounding box center [256, 50] width 11 height 11
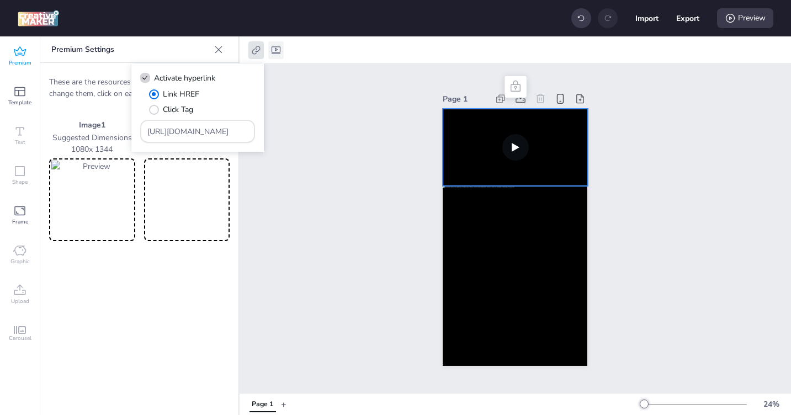
click at [276, 52] on icon at bounding box center [276, 50] width 11 height 11
select select "contain"
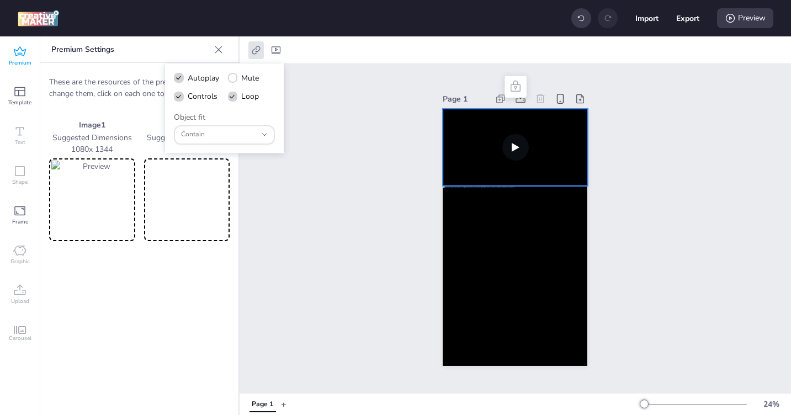
click at [359, 159] on div "Page 1" at bounding box center [516, 228] width 552 height 329
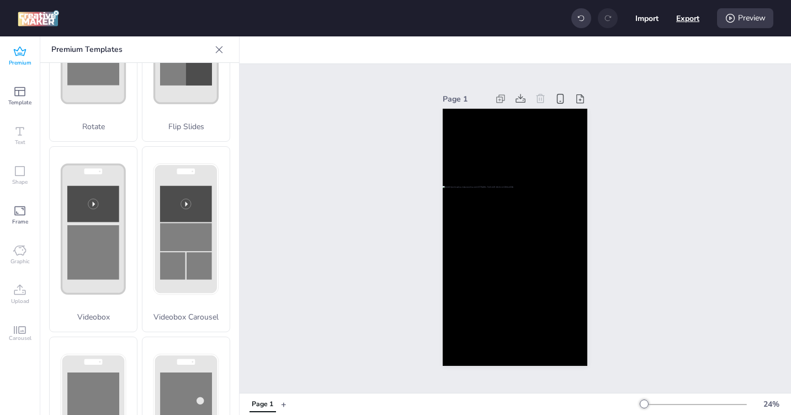
click at [689, 18] on button "Export" at bounding box center [688, 18] width 23 height 23
select select "html"
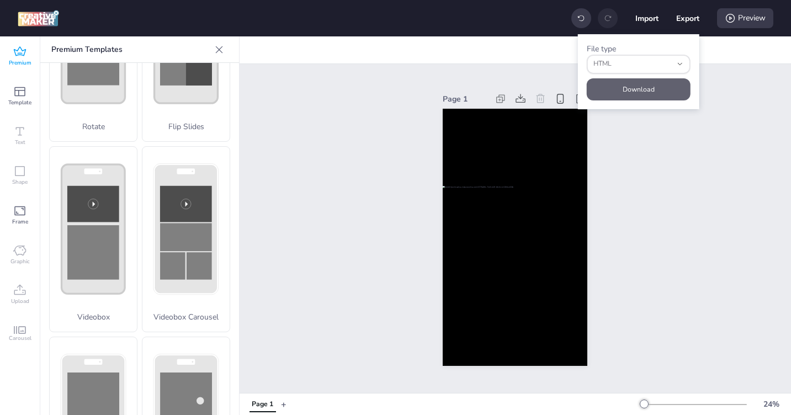
click at [660, 83] on button "Download" at bounding box center [639, 89] width 104 height 22
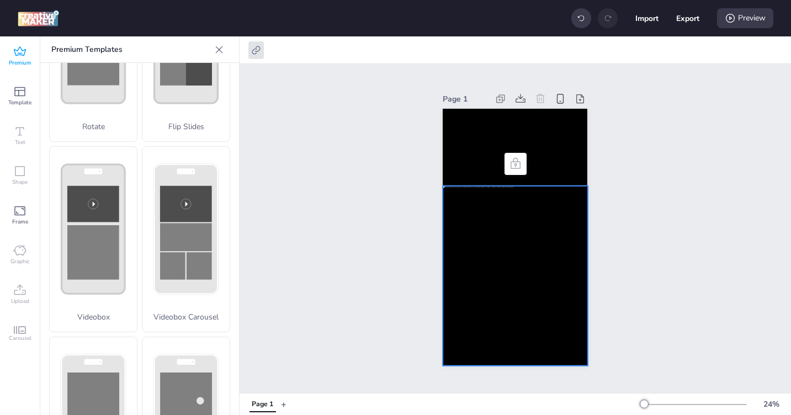
click at [465, 270] on div at bounding box center [515, 276] width 145 height 180
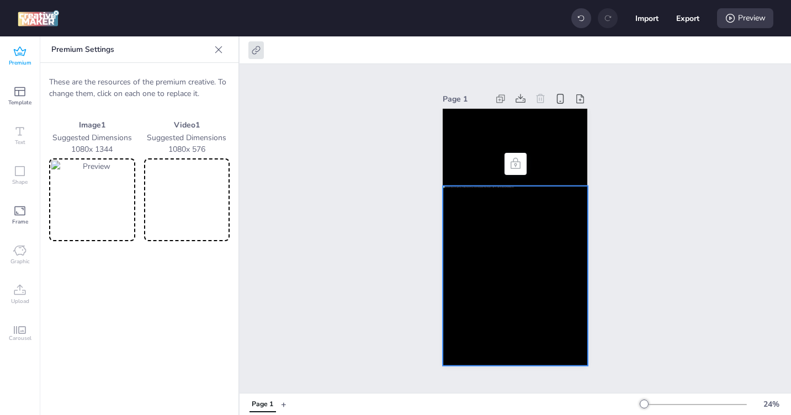
click at [71, 211] on img at bounding box center [92, 200] width 82 height 78
click at [258, 47] on icon at bounding box center [256, 50] width 11 height 11
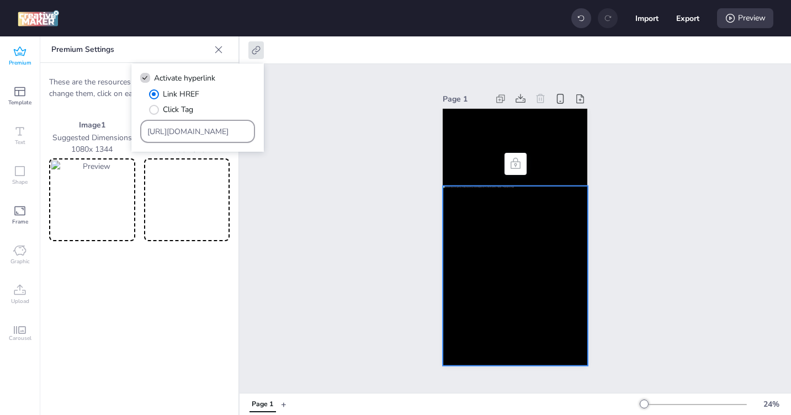
click at [171, 130] on input "https://latam.vantagemarkets.com/pt/open-live-account/?utm_source=tmbtag31&utm_…" at bounding box center [197, 132] width 101 height 12
paste input "https://latam.vantagemarkets.com/pt/open-live-account/?utm_source=tmbtag31&utm_…"
type input "https://latam.vantagemarkets.com/pt/open-live-account/?utm_source=tmbtag31&utm_…"
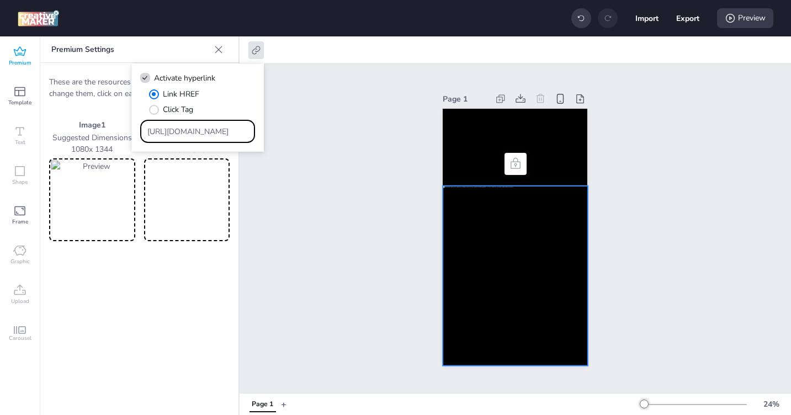
click at [337, 272] on div "Page 1" at bounding box center [516, 228] width 552 height 329
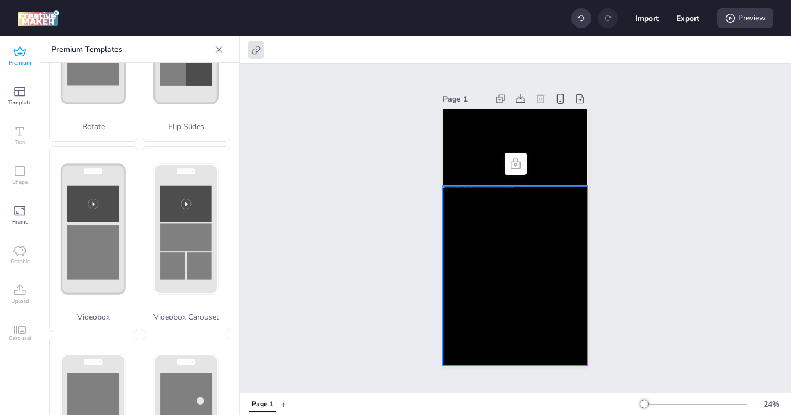
click at [488, 256] on div at bounding box center [515, 276] width 145 height 180
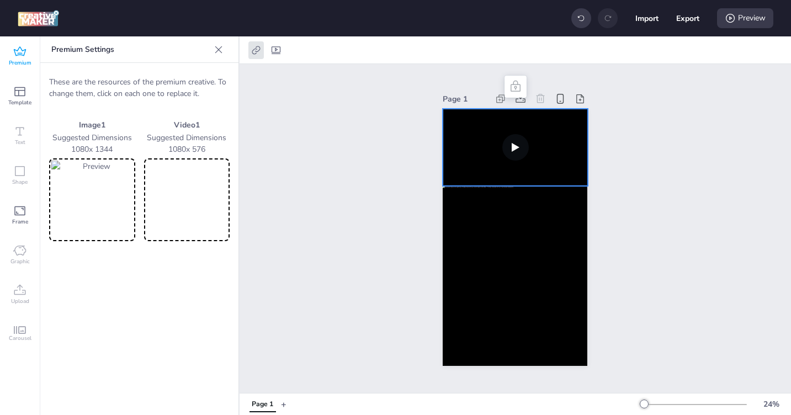
click at [484, 152] on video at bounding box center [515, 147] width 145 height 77
click at [256, 50] on icon at bounding box center [256, 50] width 11 height 11
click at [360, 250] on div "Page 1" at bounding box center [516, 228] width 552 height 329
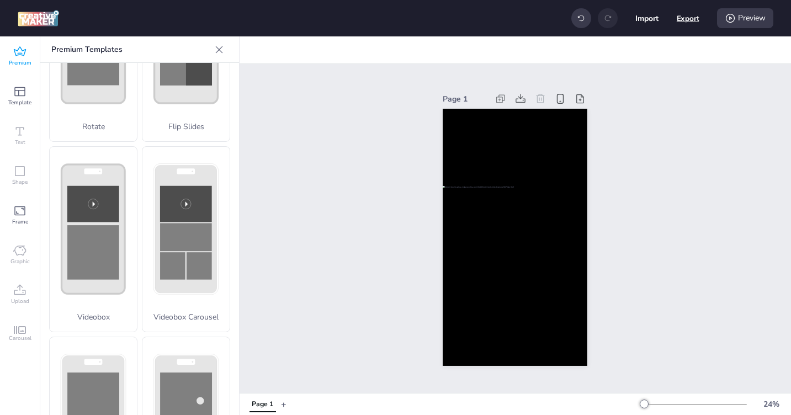
click at [688, 21] on button "Export" at bounding box center [688, 18] width 23 height 23
select select "html"
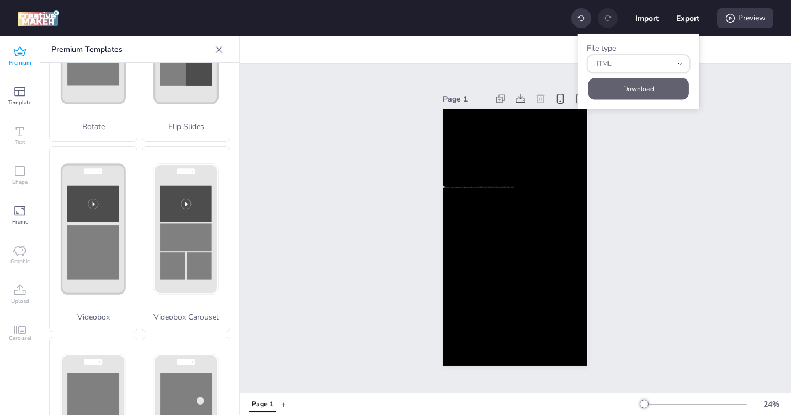
click at [649, 89] on button "Download" at bounding box center [639, 89] width 101 height 22
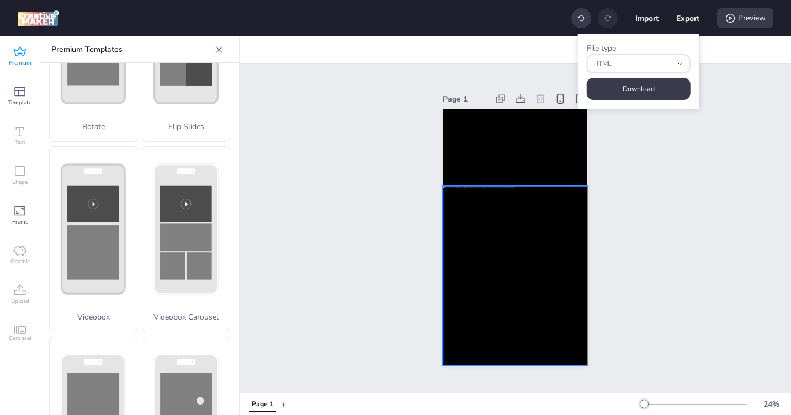
click at [494, 282] on div at bounding box center [515, 276] width 145 height 180
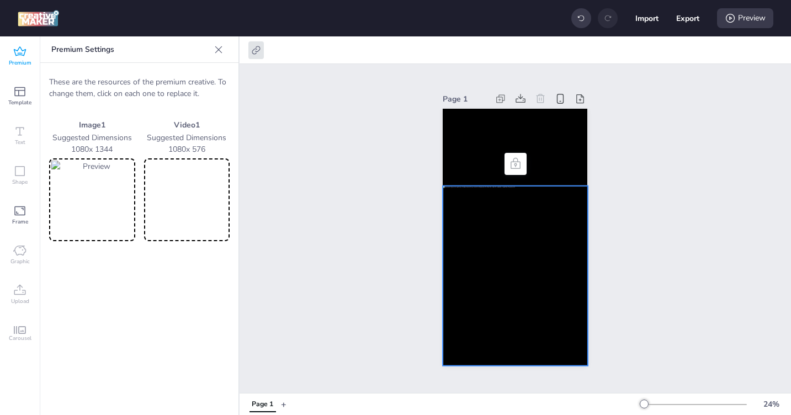
click at [89, 208] on img at bounding box center [92, 200] width 82 height 78
click at [383, 267] on div "Page 1" at bounding box center [516, 228] width 552 height 329
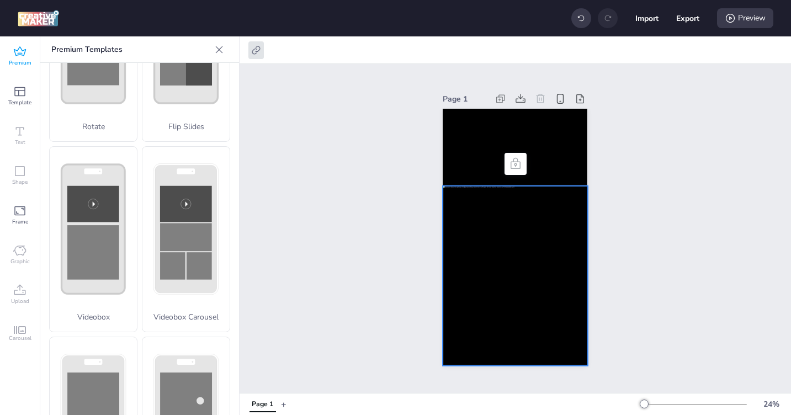
click at [525, 272] on div at bounding box center [515, 276] width 145 height 180
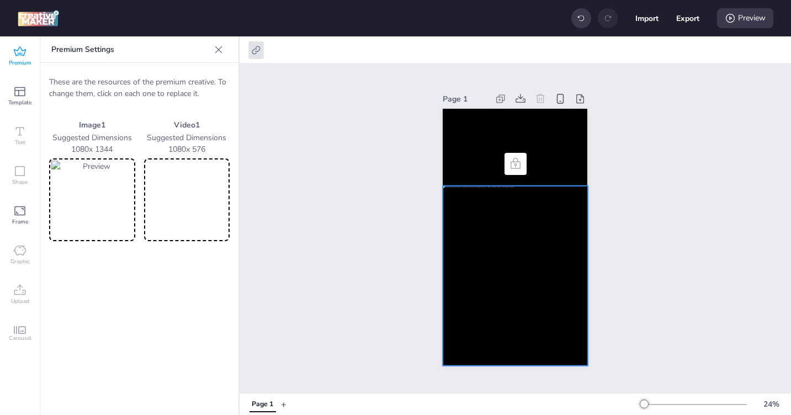
click at [525, 272] on div at bounding box center [515, 276] width 145 height 180
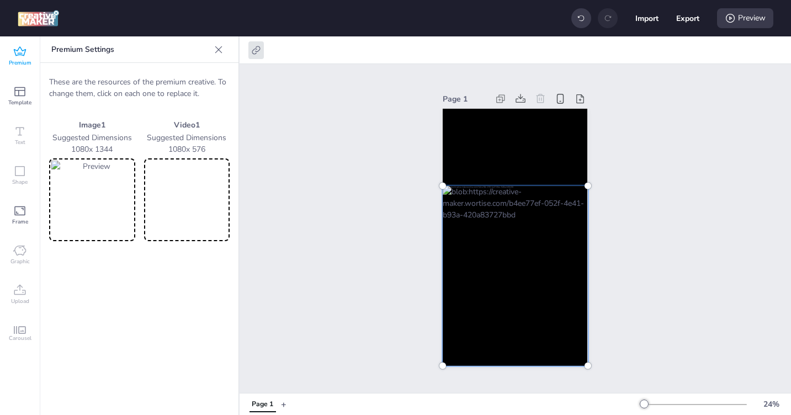
click at [337, 281] on div "Page 1" at bounding box center [516, 228] width 552 height 329
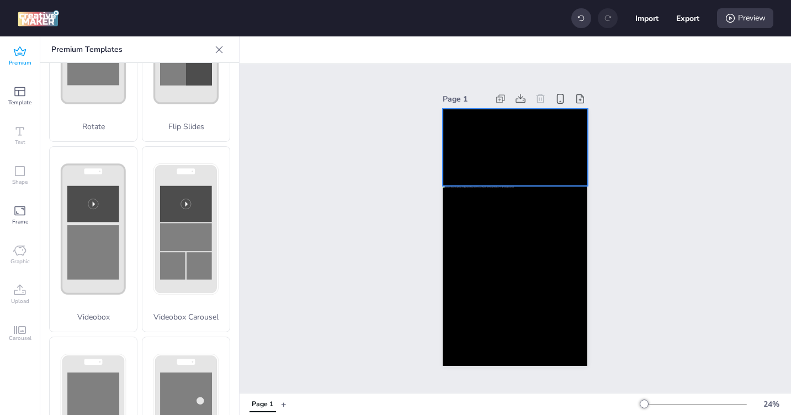
click at [480, 159] on video at bounding box center [515, 147] width 145 height 77
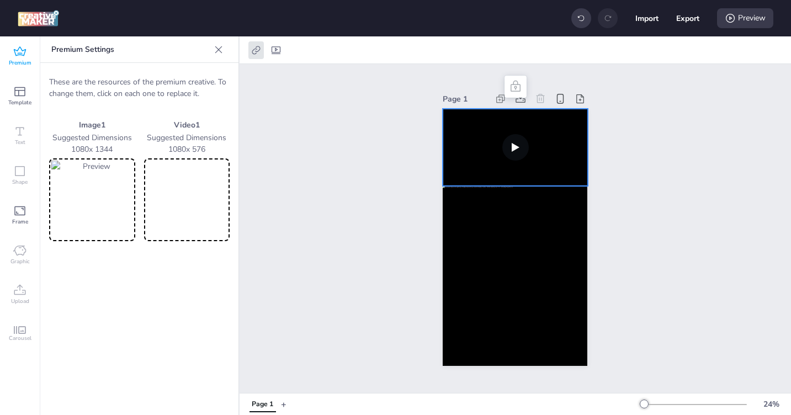
click at [186, 186] on video at bounding box center [187, 200] width 82 height 78
click at [258, 57] on div at bounding box center [256, 50] width 15 height 18
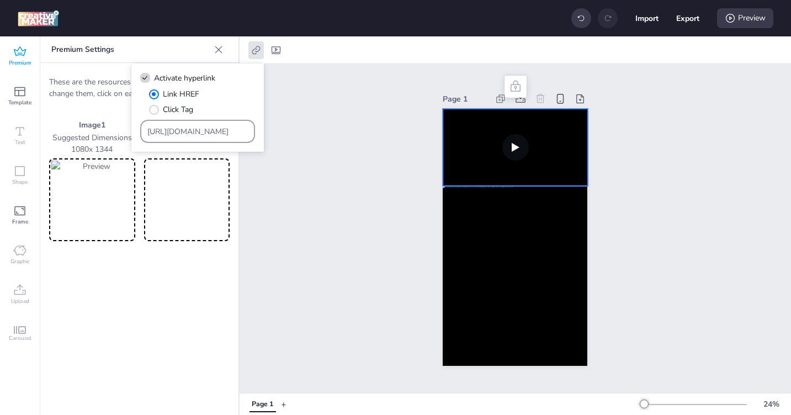
click at [217, 127] on input "https://latam.vantagemarkets.com/pt/open-live-account/?utm_source=tmbtag31&utm_…" at bounding box center [197, 132] width 101 height 12
paste input "https://latam.vantagemarkets.com/pt/open-live-account/?utm_source=tmbtag31&utm_…"
type input "https://latam.vantagemarkets.com/pt/open-live-account/?utm_source=tmbtag31&utm_…"
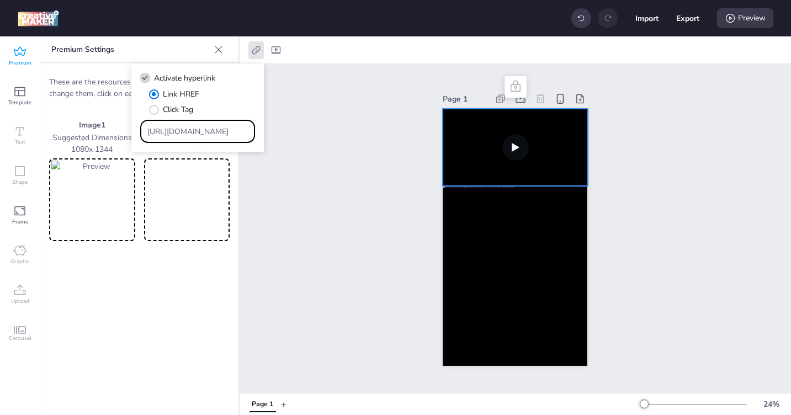
click at [386, 260] on div "Page 1" at bounding box center [516, 228] width 552 height 329
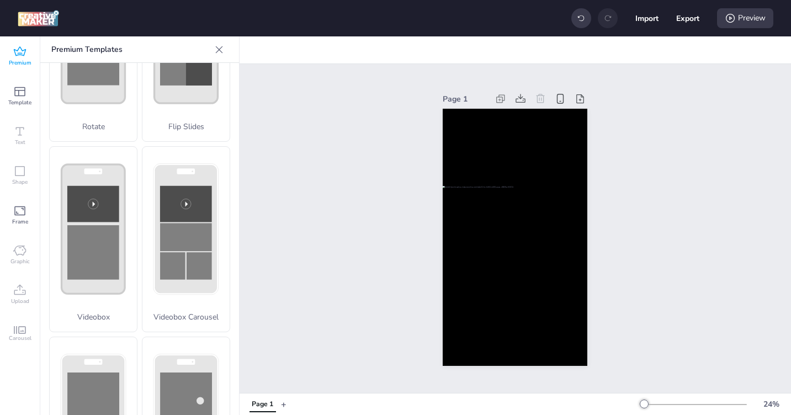
click at [501, 261] on div at bounding box center [515, 276] width 145 height 180
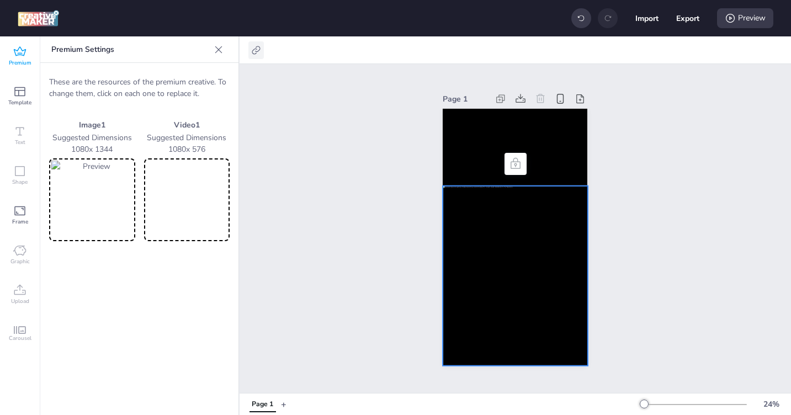
click at [254, 52] on icon at bounding box center [256, 50] width 11 height 11
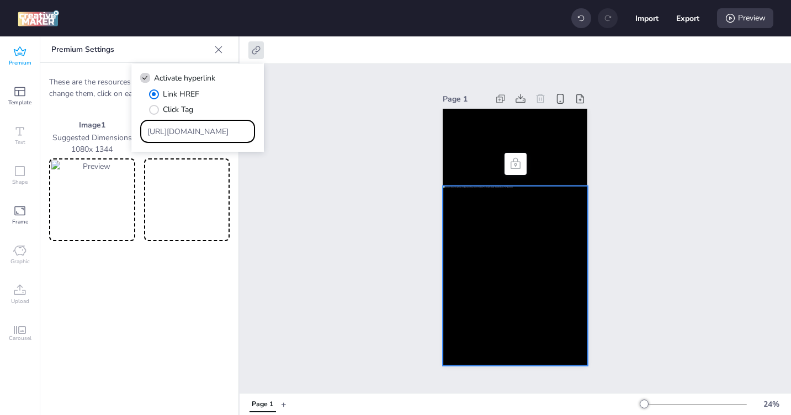
click at [199, 130] on input "https://latam.vantagemarkets.com/pt/open-live-account/?utm_source=tmbtag31&utm_…" at bounding box center [197, 132] width 101 height 12
paste input "https://latam.vantagemarkets.com/pt/open-live-account/?utm_source=tmbtag31&utm_…"
type input "https://latam.vantagemarkets.com/pt/open-live-account/?utm_source=tmbtag31&utm_…"
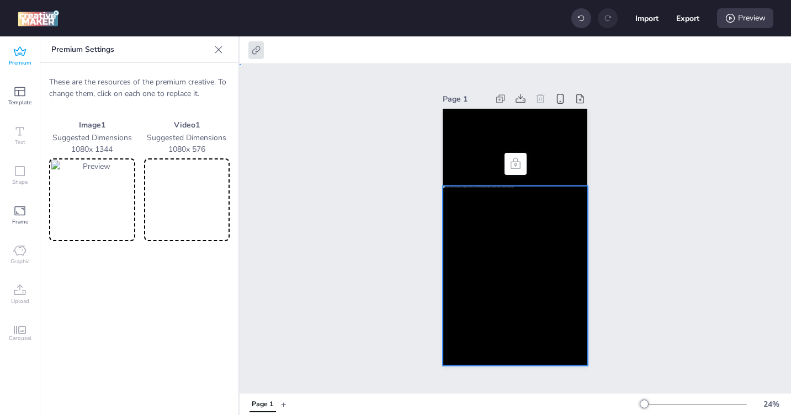
click at [355, 244] on div "Page 1" at bounding box center [516, 228] width 552 height 329
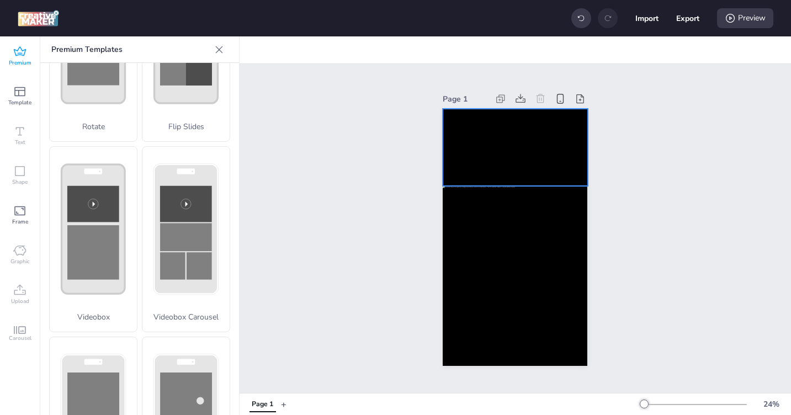
click at [467, 147] on video at bounding box center [515, 147] width 145 height 77
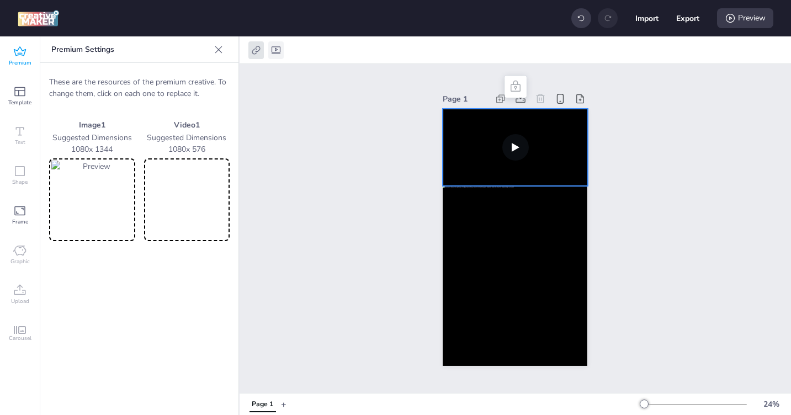
click at [272, 47] on icon at bounding box center [276, 50] width 9 height 8
select select "contain"
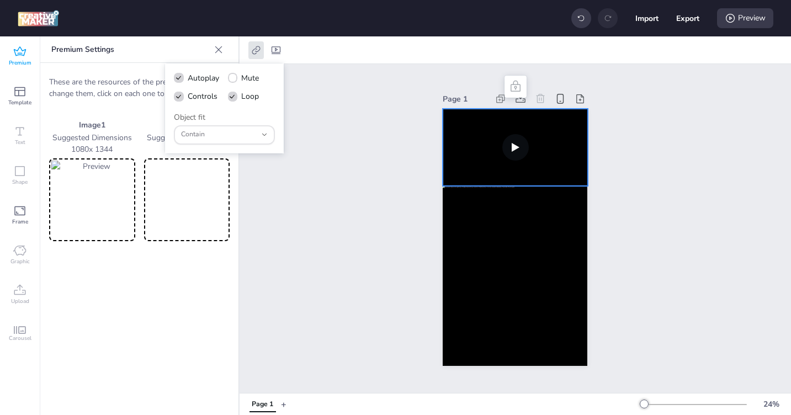
click at [693, 42] on div at bounding box center [516, 49] width 552 height 27
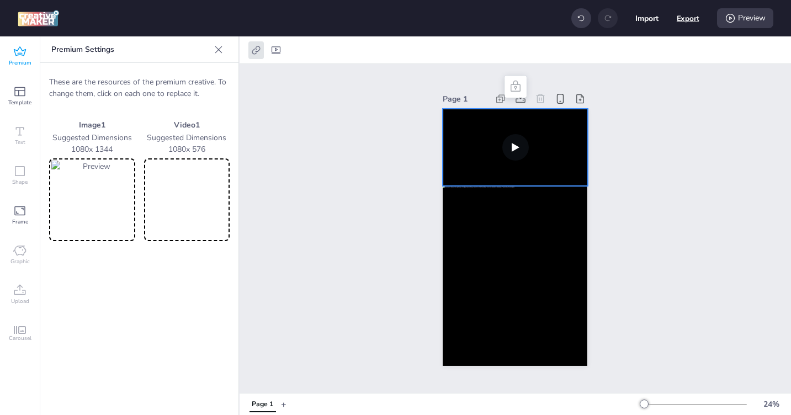
click at [694, 23] on button "Export" at bounding box center [688, 18] width 23 height 23
select select "html"
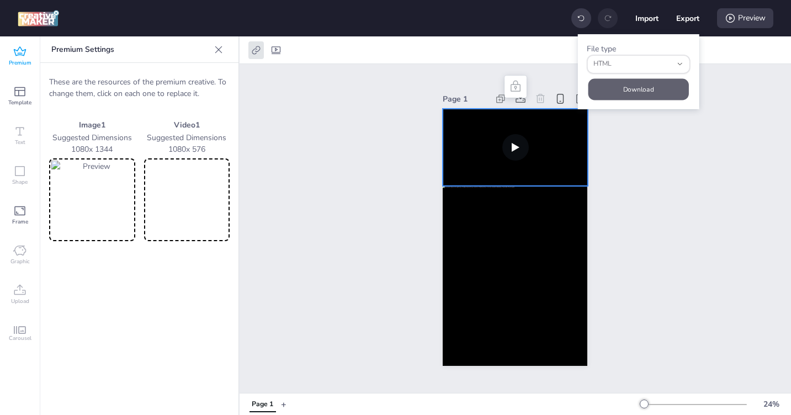
click at [652, 86] on button "Download" at bounding box center [639, 89] width 101 height 22
